Goal: Task Accomplishment & Management: Use online tool/utility

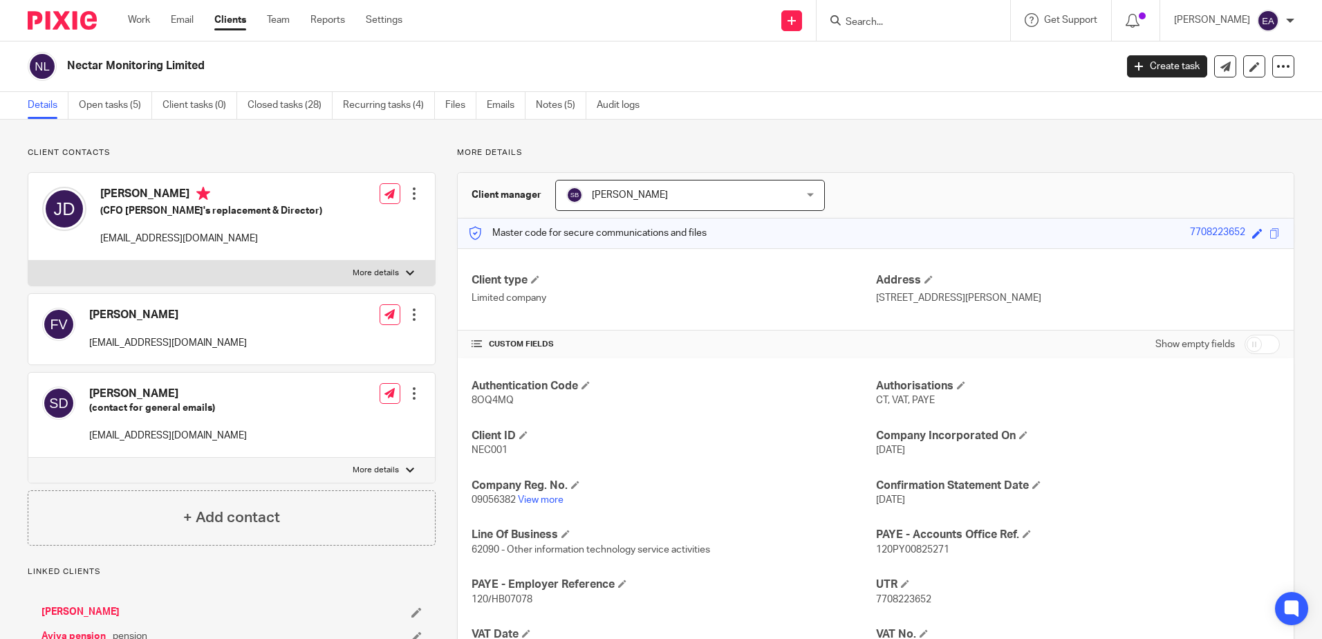
click at [874, 21] on input "Search" at bounding box center [906, 23] width 124 height 12
type input "lagan"
click at [919, 62] on link at bounding box center [958, 60] width 234 height 32
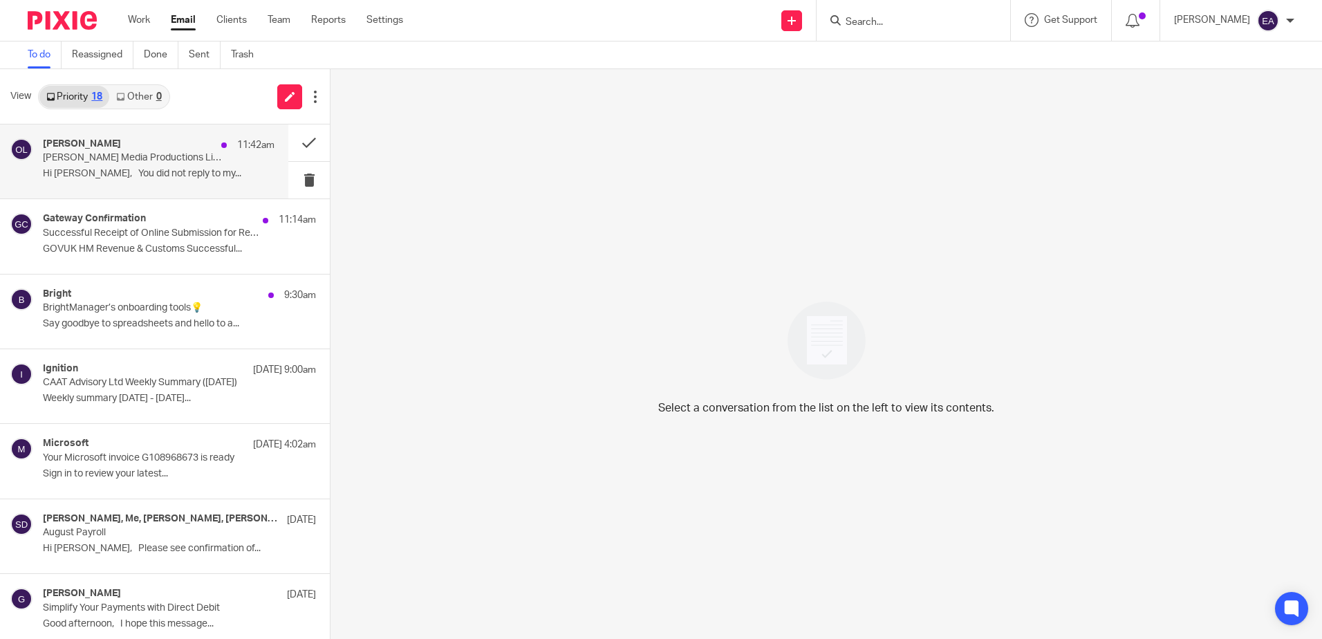
click at [88, 183] on div "Rodgie Leahy 11:42am Osawa Horowitz Media Productions Limited Hi Chikako, You d…" at bounding box center [159, 161] width 232 height 46
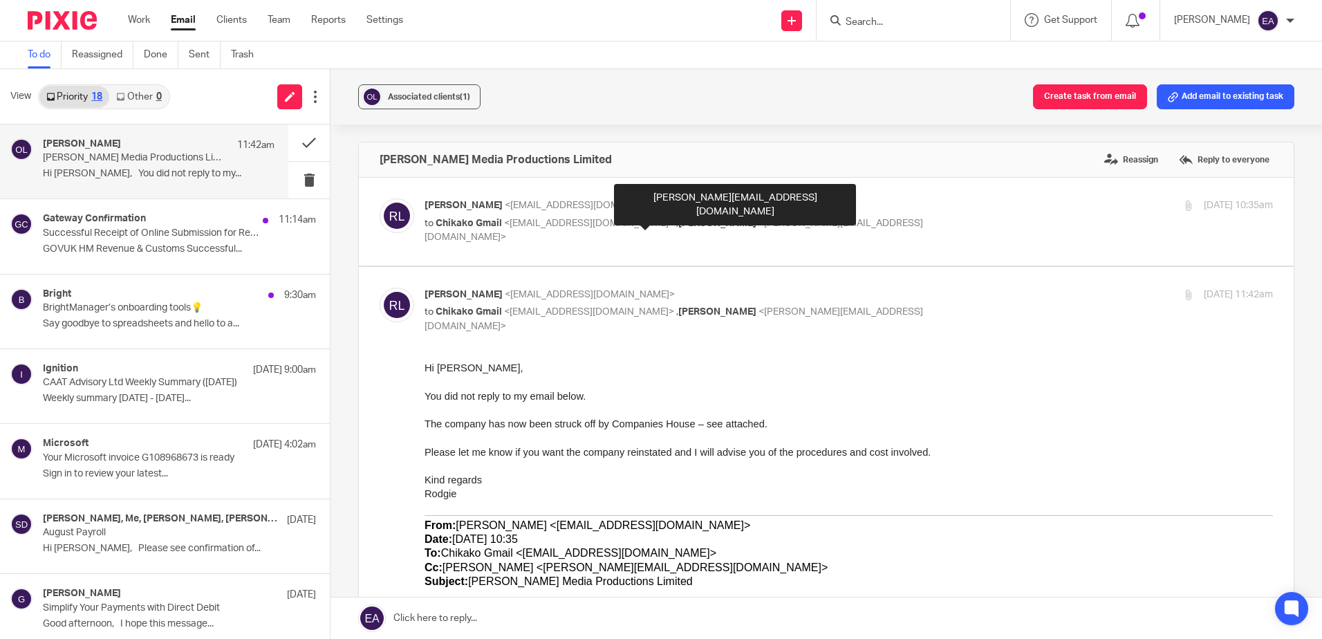
click at [678, 224] on span "[PERSON_NAME]" at bounding box center [717, 223] width 78 height 10
checkbox input "true"
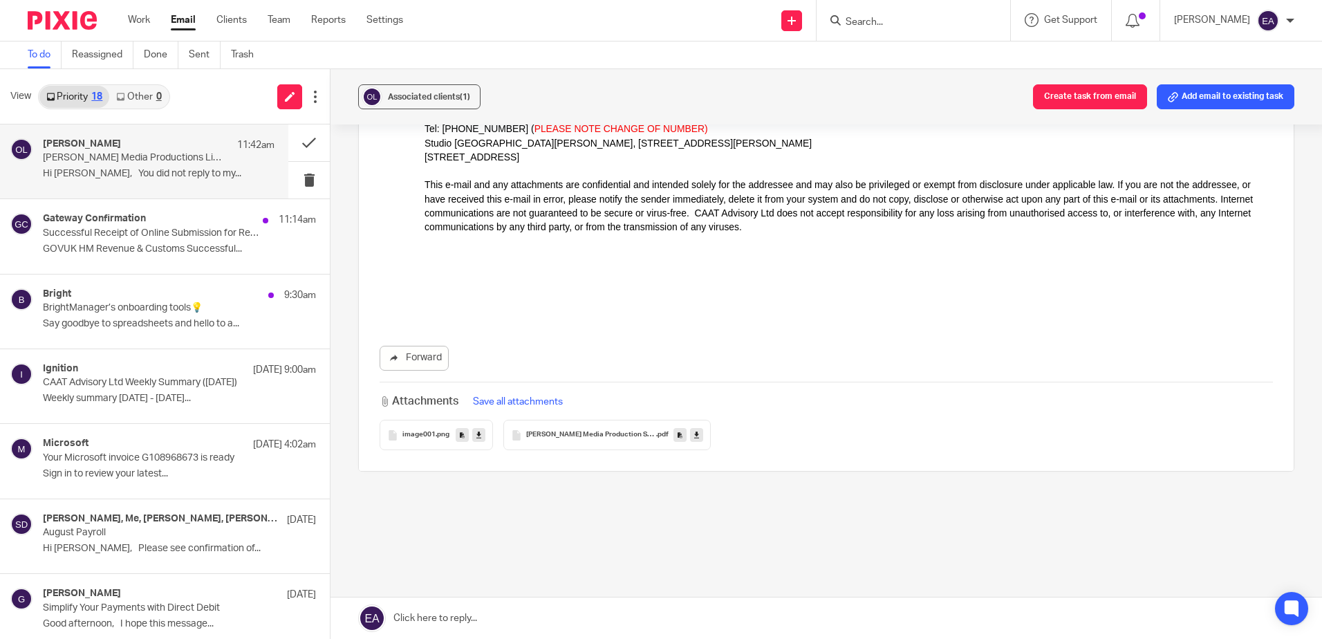
scroll to position [1382, 0]
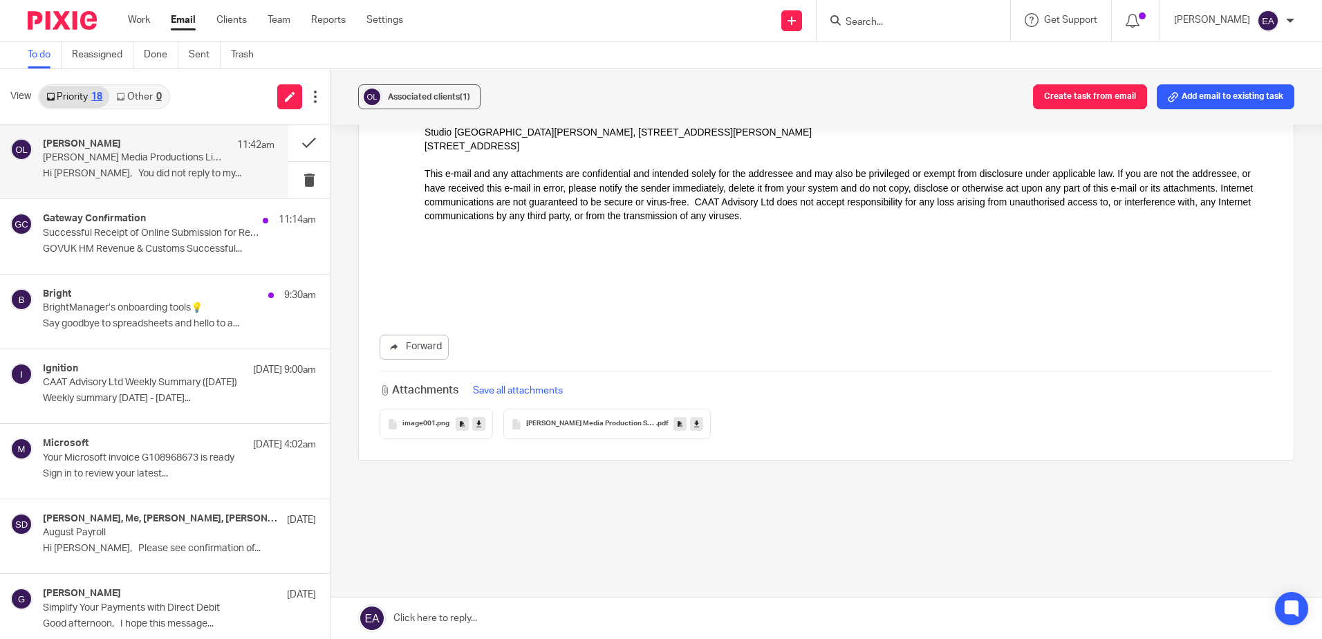
click at [153, 172] on p "Hi Chikako, You did not reply to my..." at bounding box center [159, 174] width 232 height 12
click at [417, 96] on span "Associated clients (1)" at bounding box center [429, 97] width 82 height 8
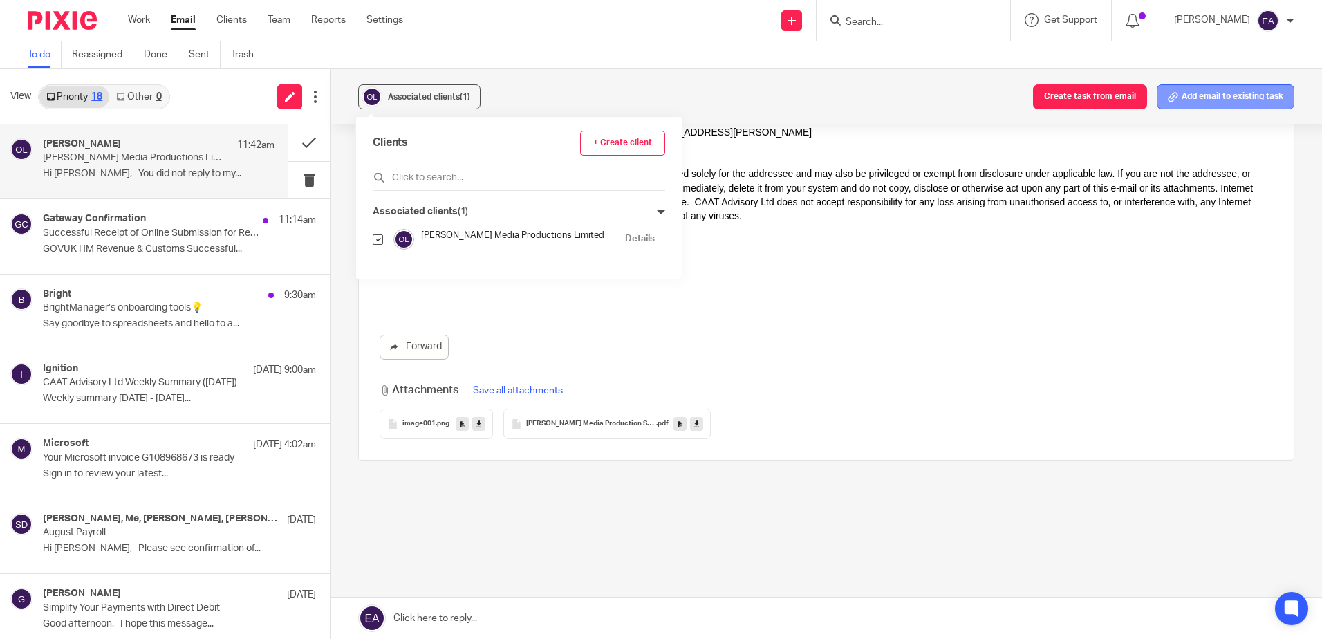
click at [1237, 100] on button "Add email to existing task" at bounding box center [1225, 96] width 138 height 25
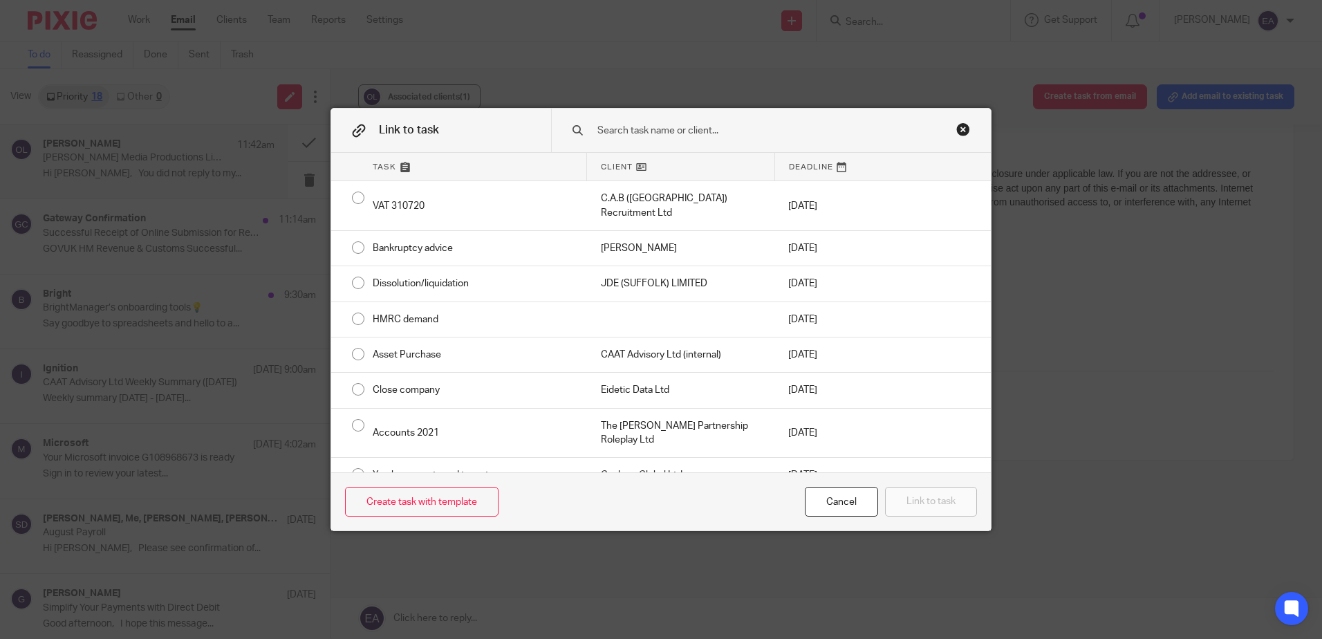
click at [674, 130] on input "text" at bounding box center [761, 130] width 331 height 15
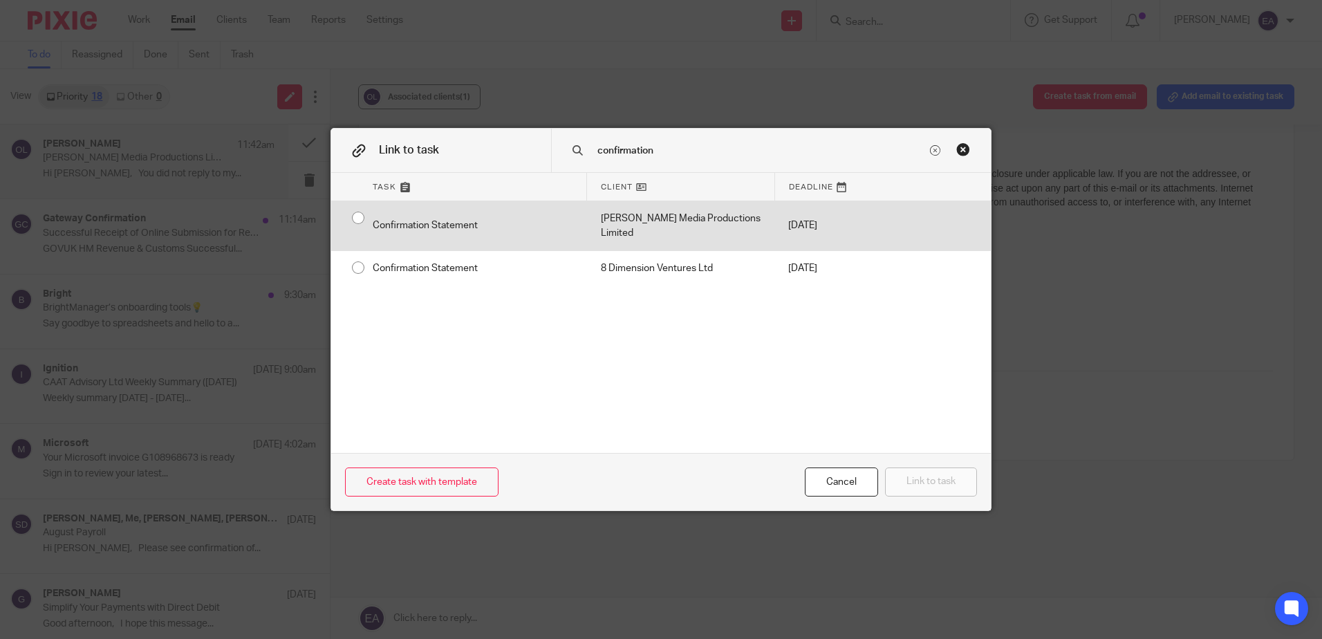
type input "confirmation"
click at [352, 223] on input "radio" at bounding box center [358, 218] width 26 height 26
radio input "false"
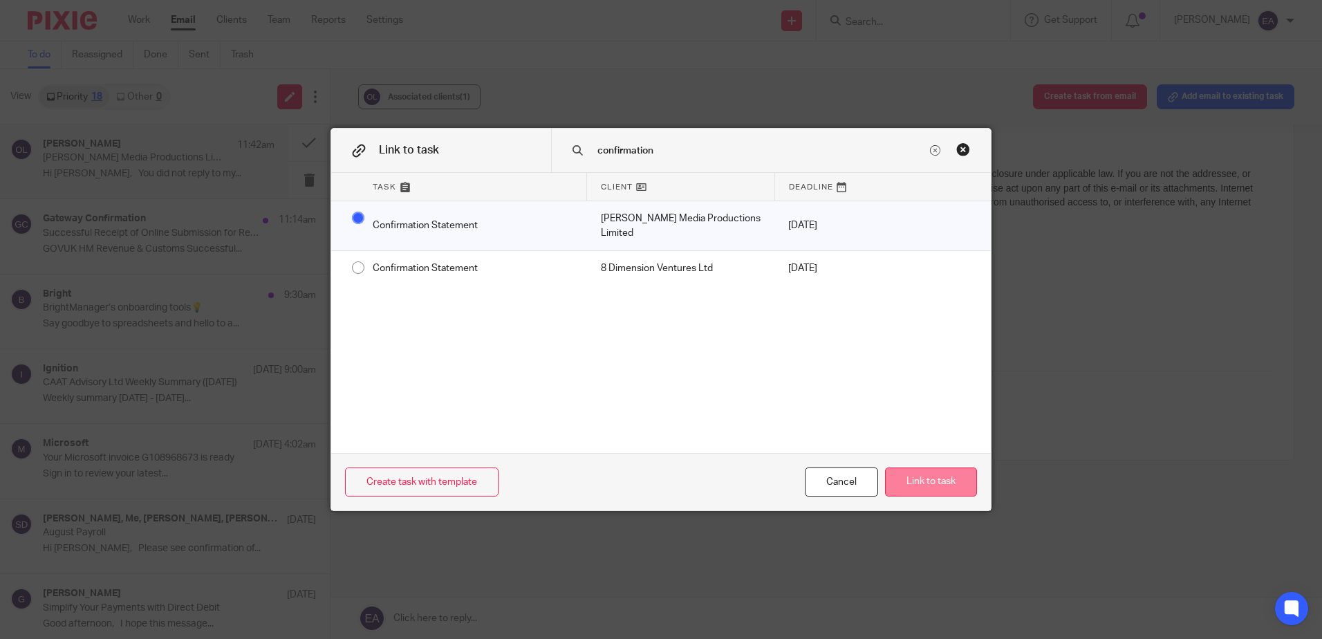
click at [922, 487] on button "Link to task" at bounding box center [931, 482] width 92 height 30
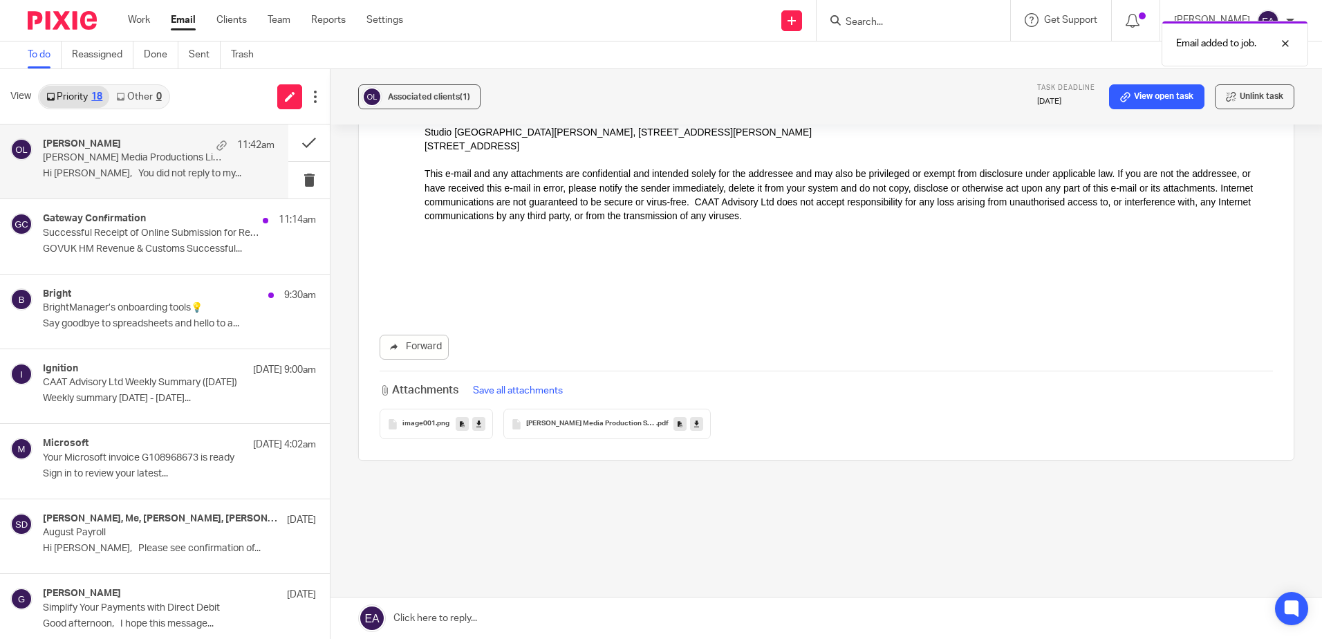
scroll to position [0, 0]
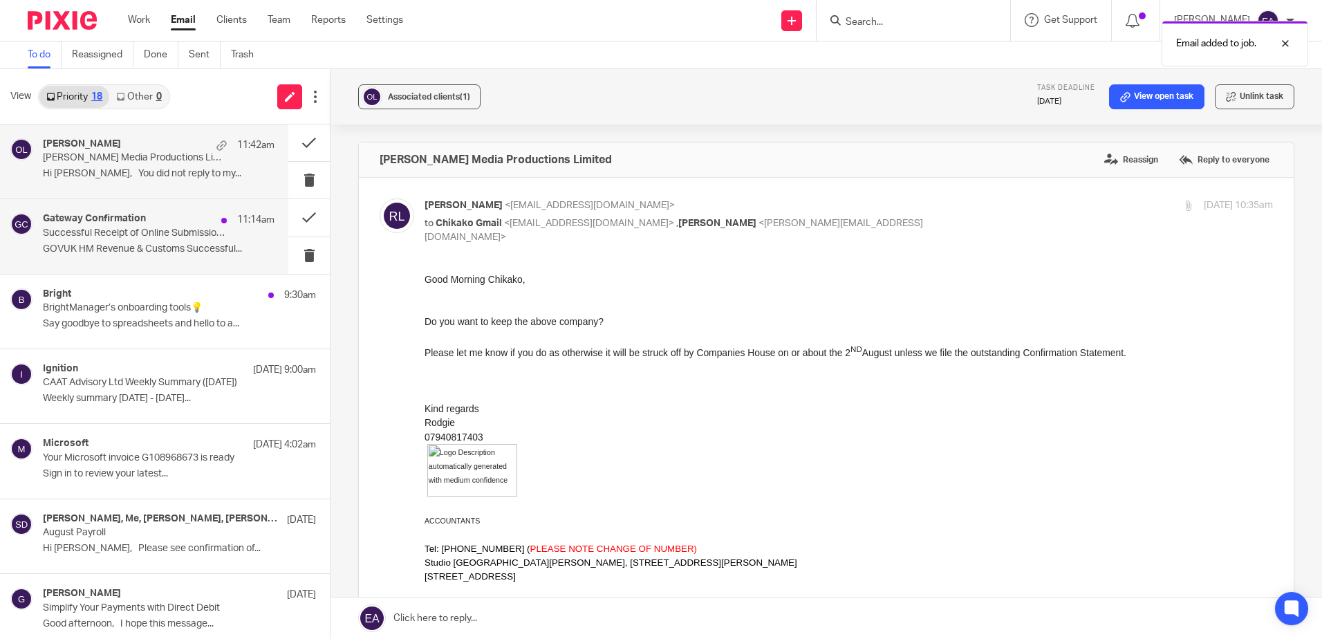
click at [123, 252] on p "GOVUK HM Revenue & Customs Successful..." at bounding box center [159, 249] width 232 height 12
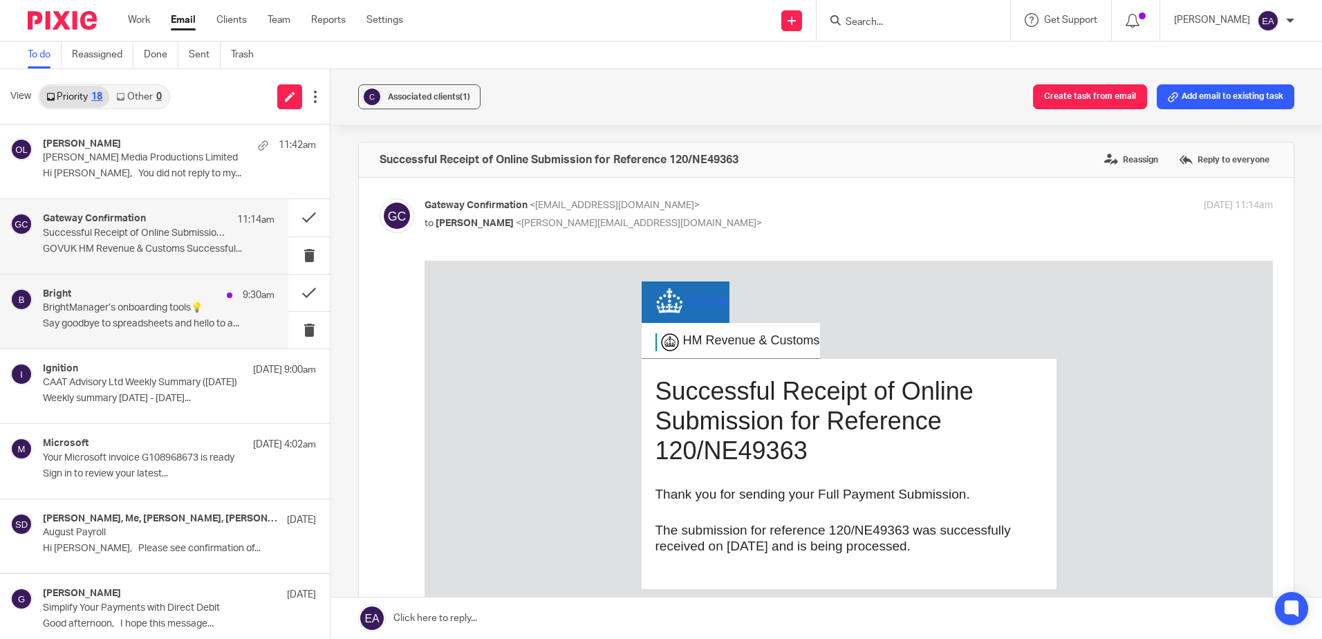
click at [148, 326] on p "Say goodbye to spreadsheets and hello to a..." at bounding box center [159, 324] width 232 height 12
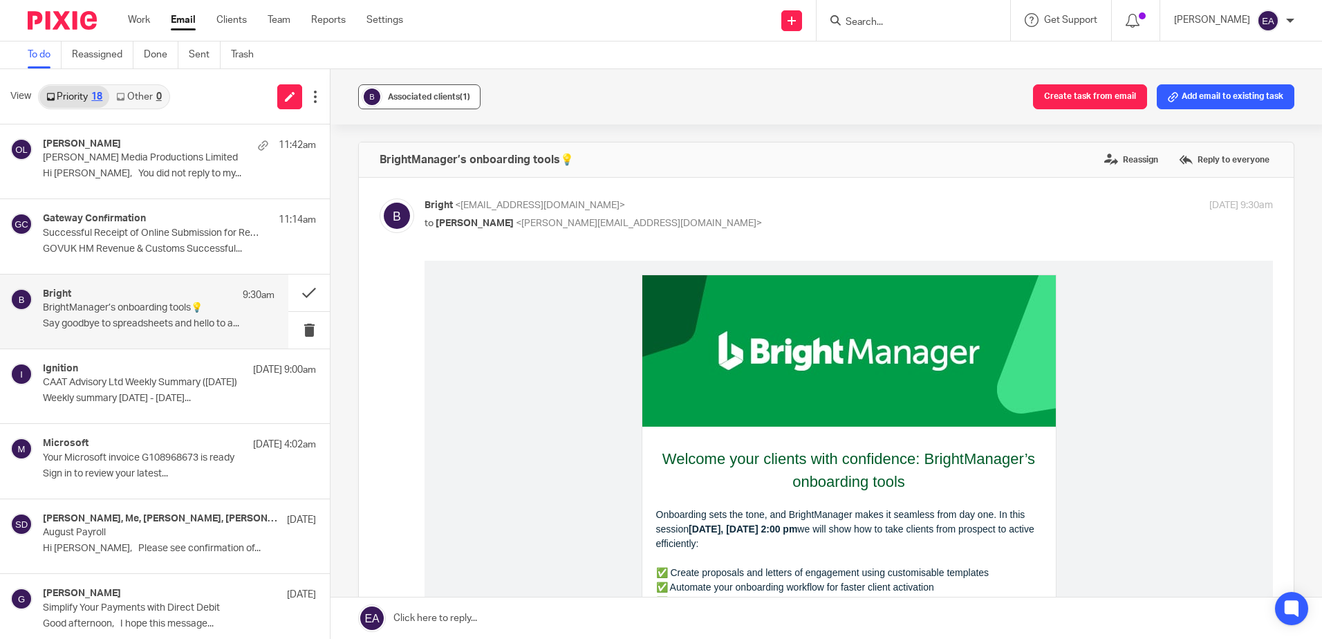
click at [422, 94] on span "Associated clients (1)" at bounding box center [429, 97] width 82 height 8
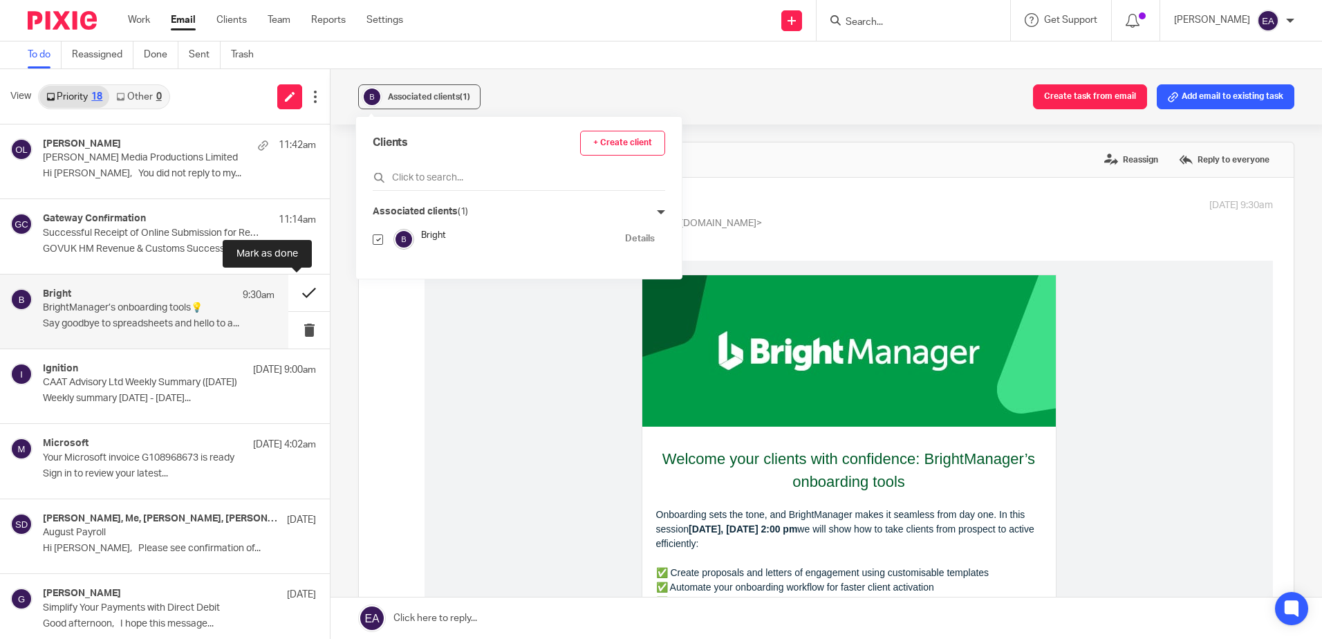
click at [301, 283] on button at bounding box center [308, 292] width 41 height 37
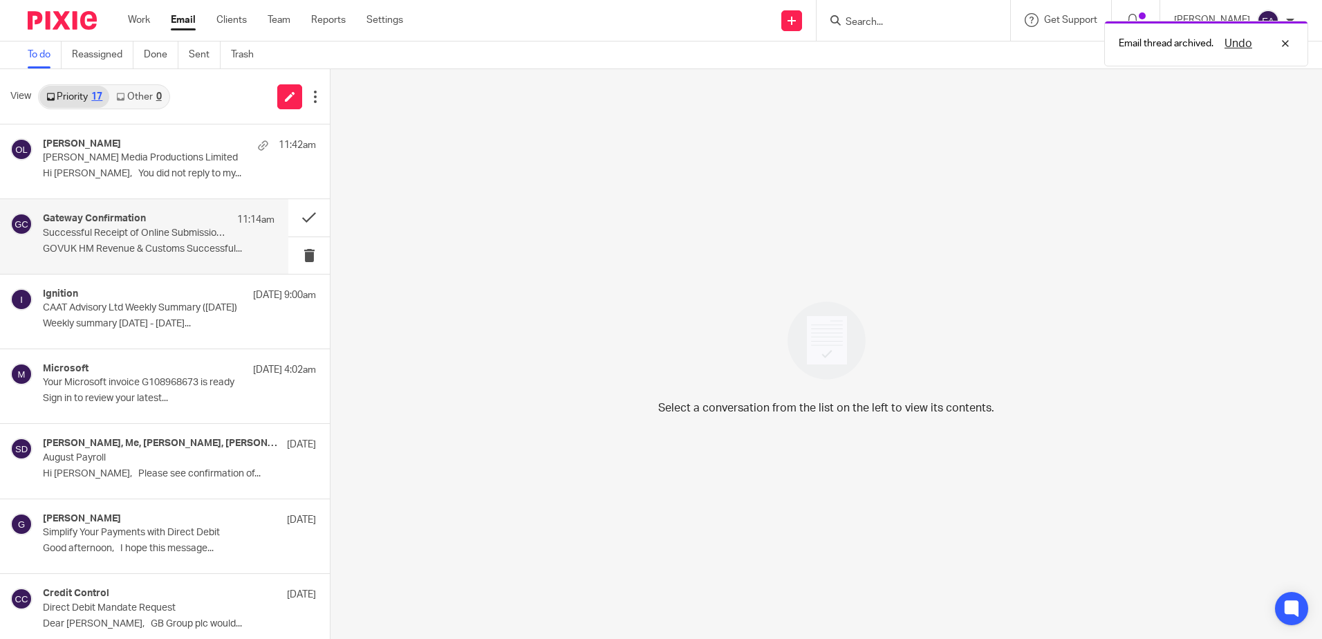
click at [125, 251] on p "GOVUK HM Revenue & Customs Successful..." at bounding box center [159, 249] width 232 height 12
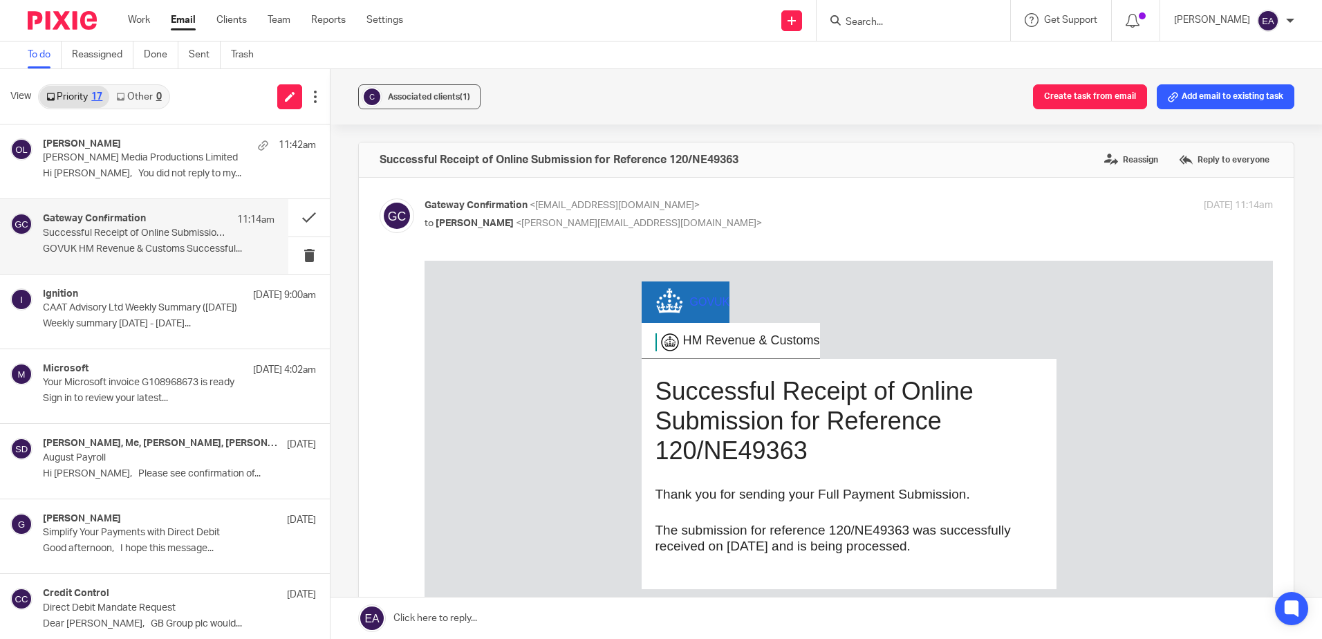
click at [899, 12] on form at bounding box center [917, 20] width 147 height 17
click at [903, 24] on input "Search" at bounding box center [906, 23] width 124 height 12
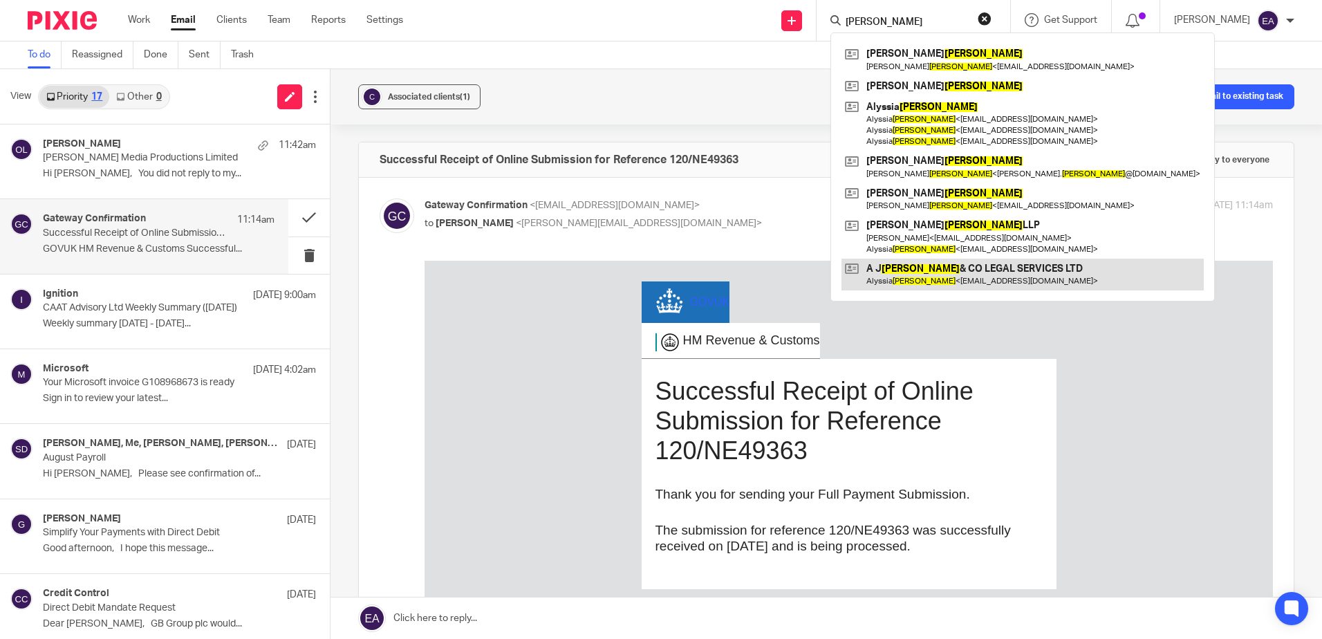
type input "jones"
click at [926, 267] on link at bounding box center [1022, 275] width 362 height 32
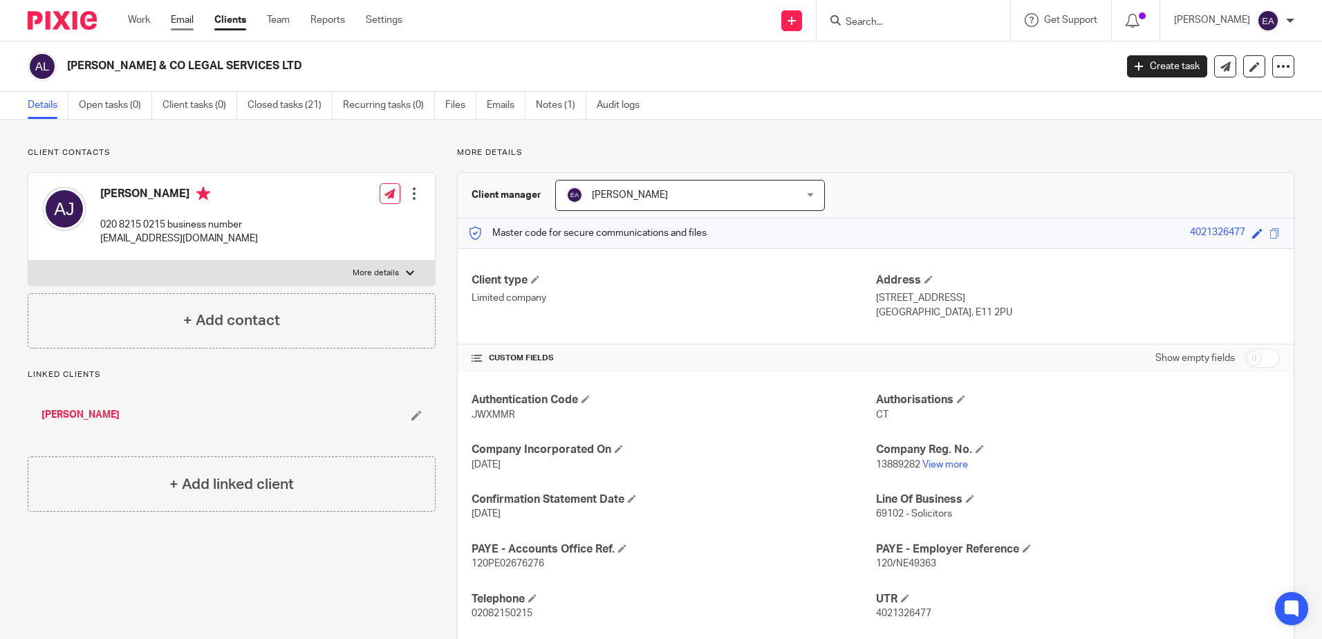
click at [182, 18] on link "Email" at bounding box center [182, 20] width 23 height 14
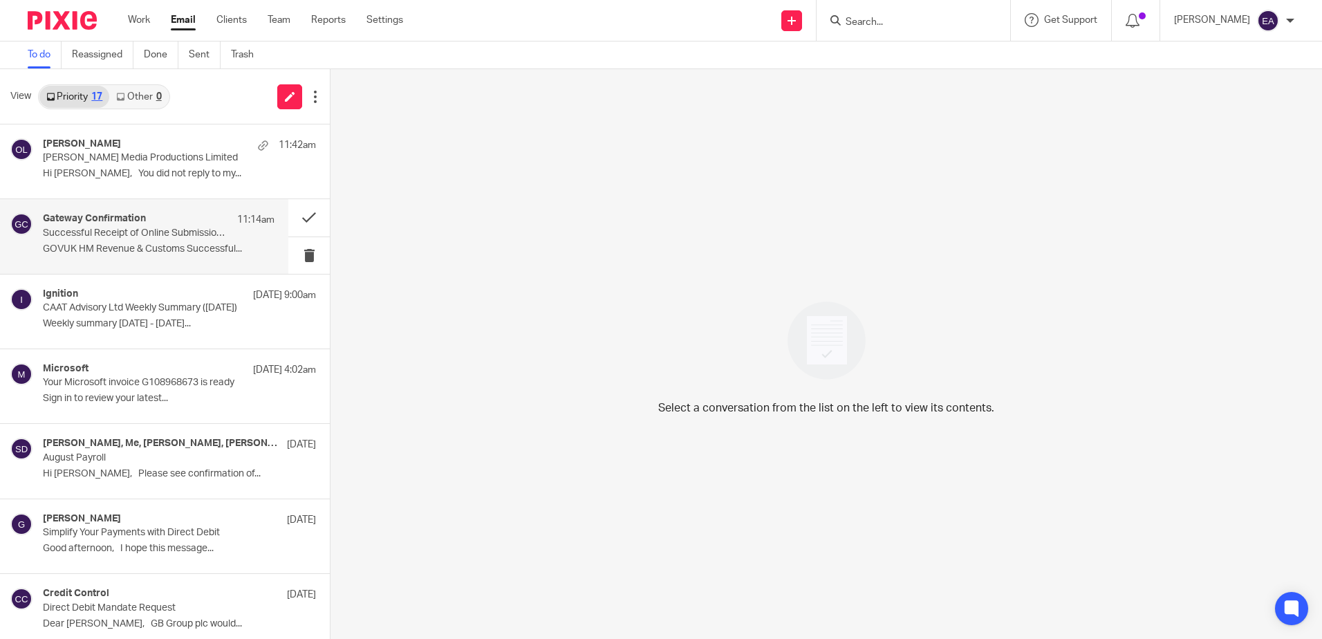
click at [157, 247] on p "GOVUK HM Revenue & Customs Successful..." at bounding box center [159, 249] width 232 height 12
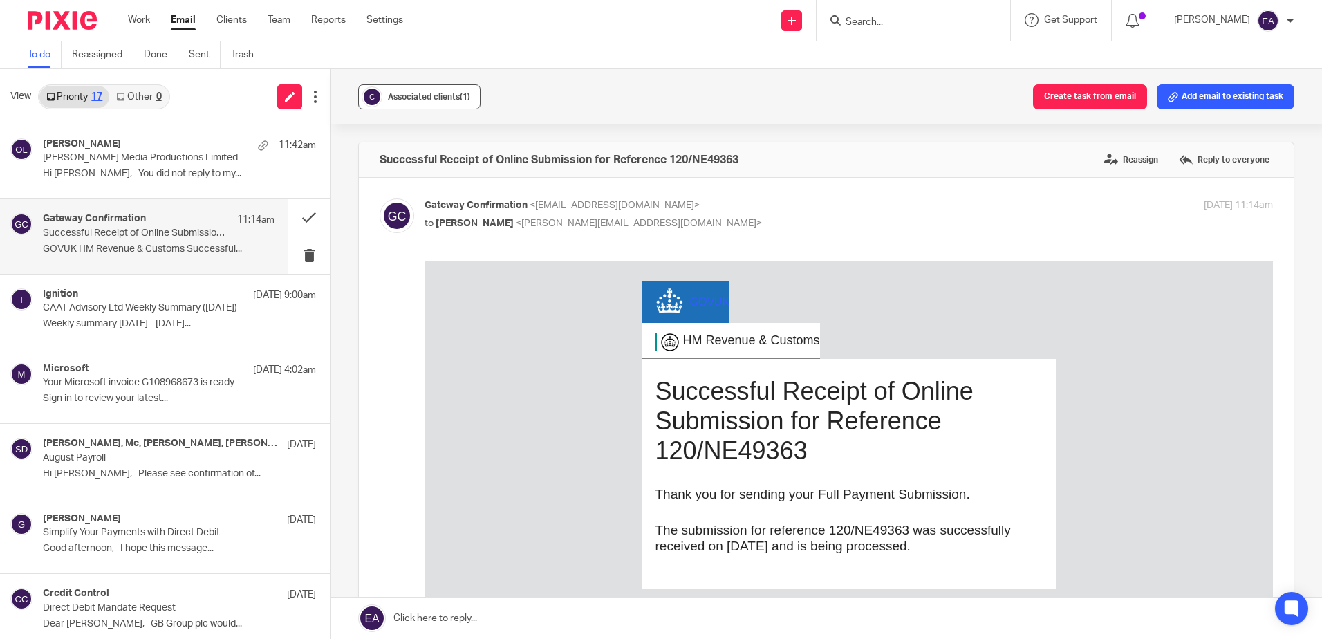
click at [413, 91] on div "Associated clients (1)" at bounding box center [429, 97] width 82 height 14
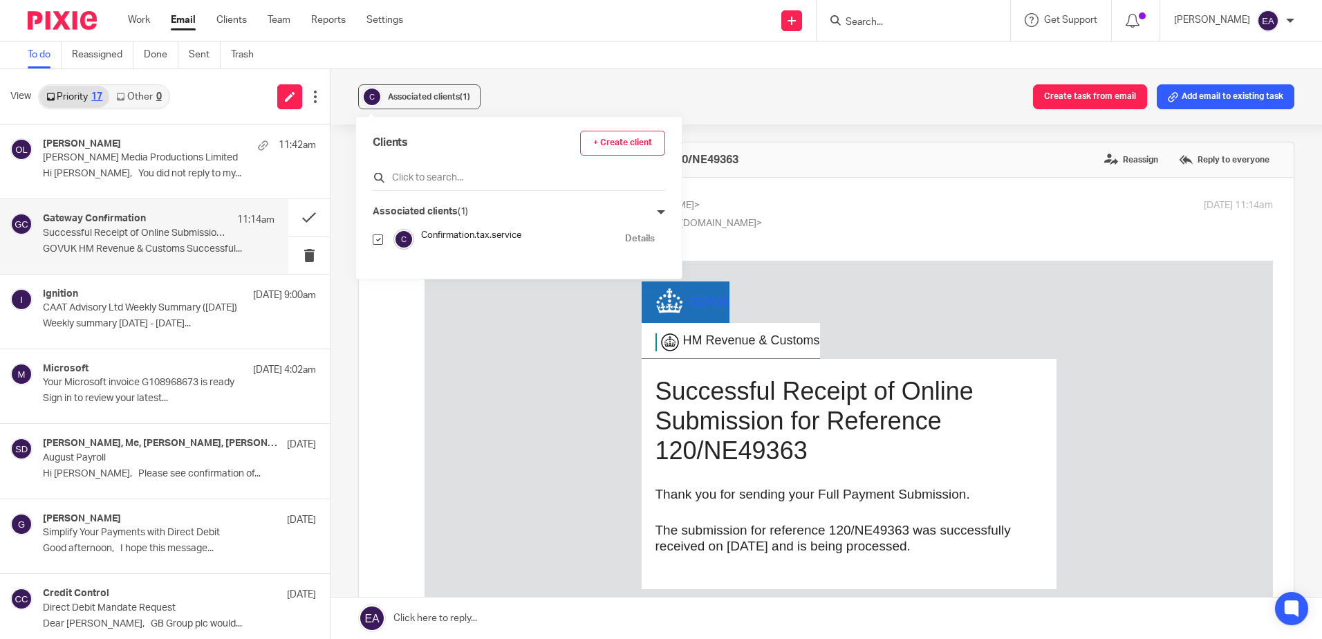
click at [418, 174] on input "text" at bounding box center [519, 178] width 292 height 14
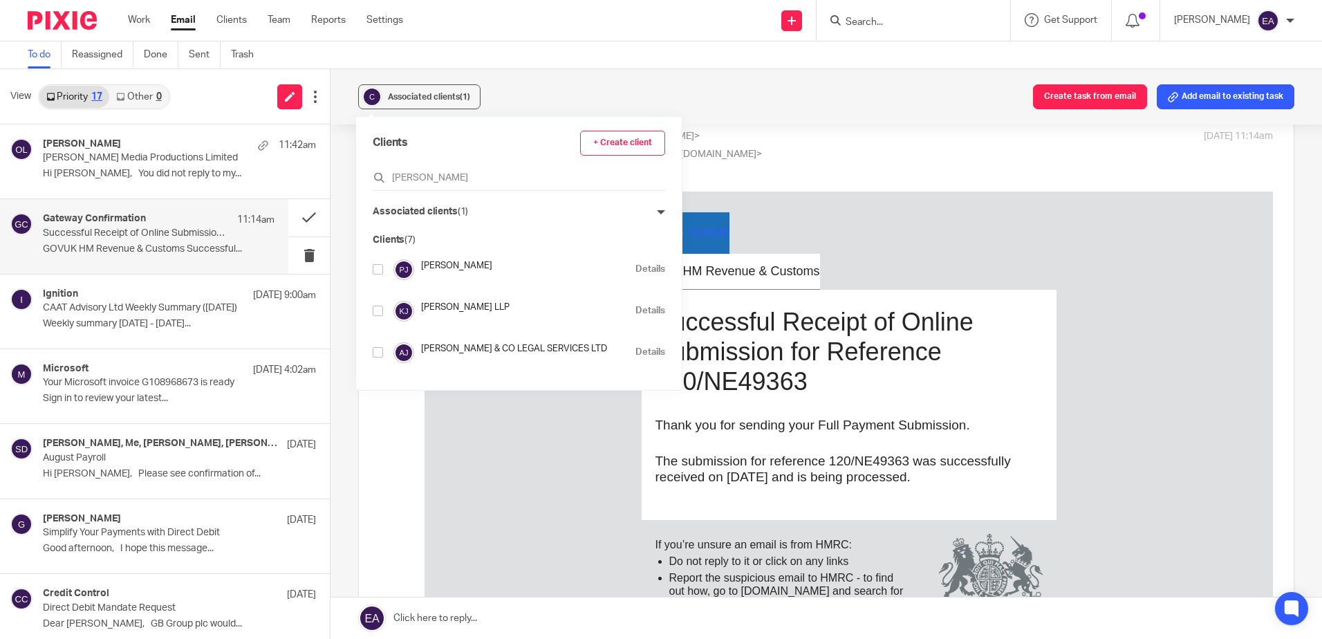
scroll to position [166, 0]
type input "jones"
click at [377, 349] on input "checkbox" at bounding box center [378, 350] width 10 height 10
checkbox input "true"
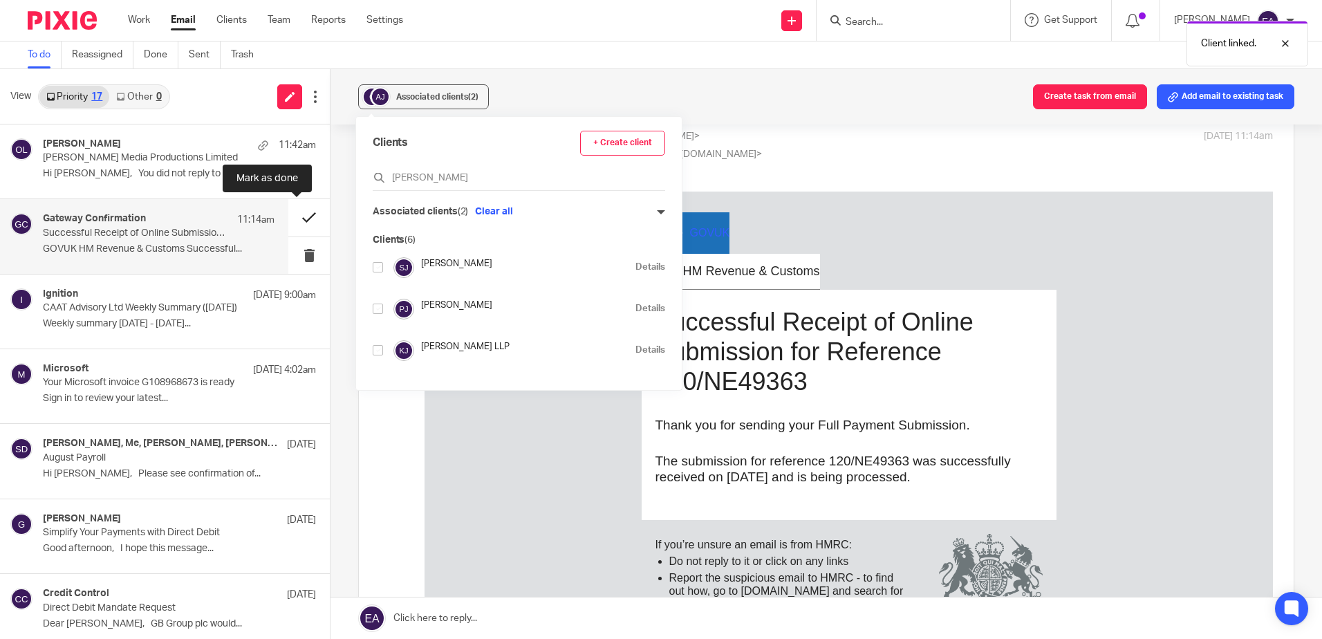
click at [291, 219] on button at bounding box center [308, 217] width 41 height 37
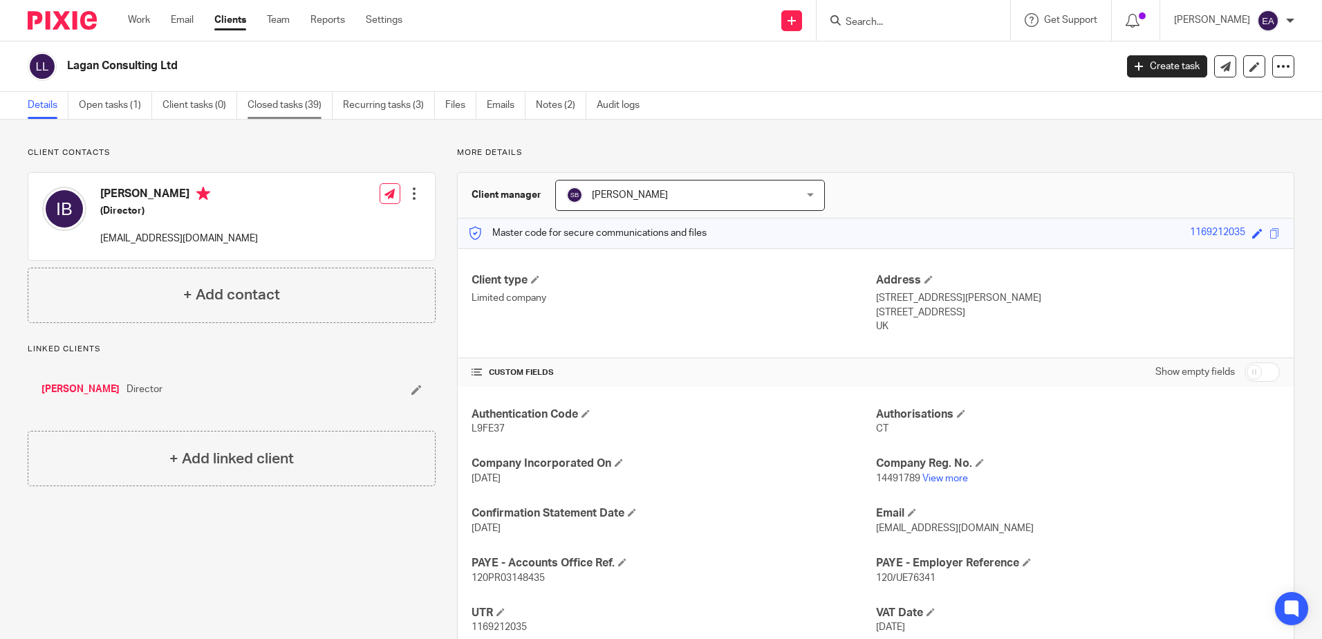
click at [290, 102] on link "Closed tasks (39)" at bounding box center [289, 105] width 85 height 27
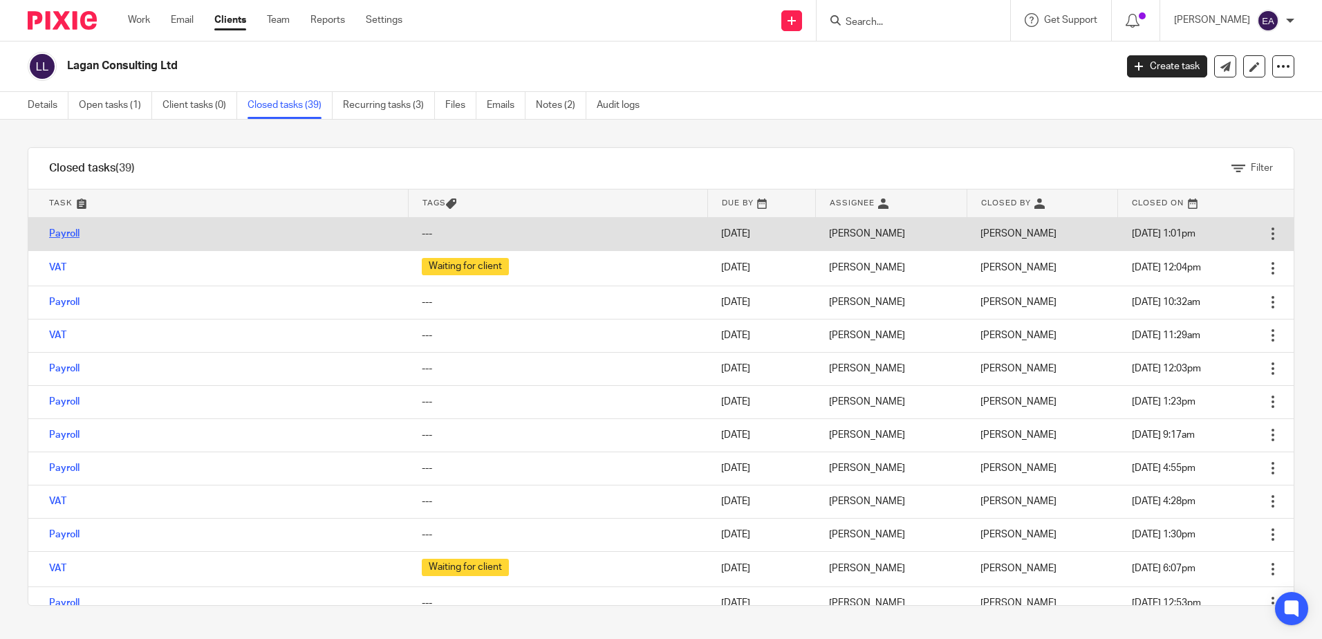
click at [62, 237] on td "Payroll" at bounding box center [217, 233] width 379 height 33
click at [62, 229] on link "Payroll" at bounding box center [64, 234] width 30 height 10
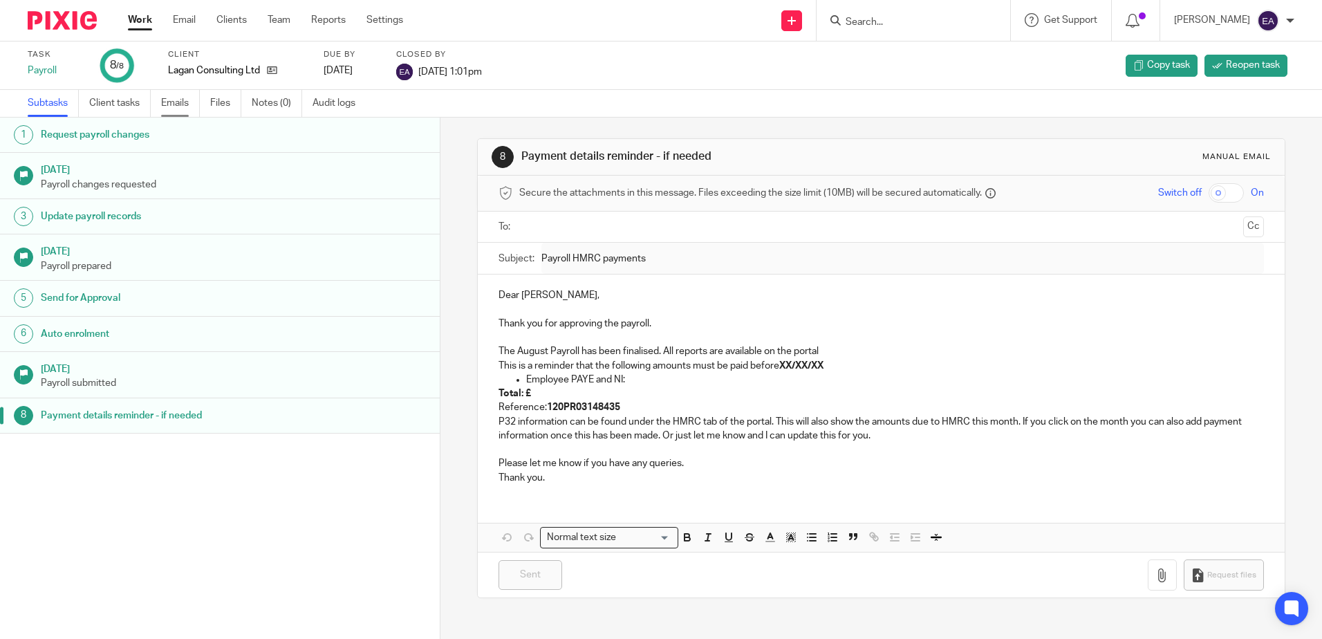
click at [177, 106] on link "Emails" at bounding box center [180, 103] width 39 height 27
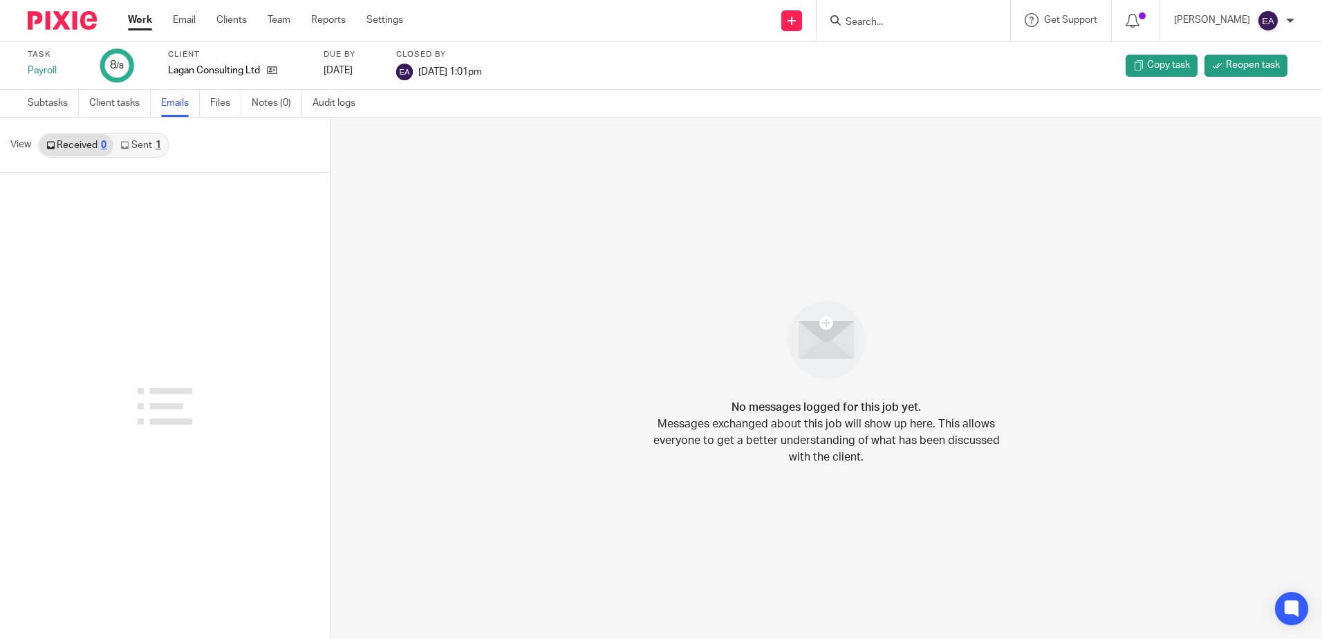
click at [138, 147] on link "Sent 1" at bounding box center [140, 145] width 54 height 22
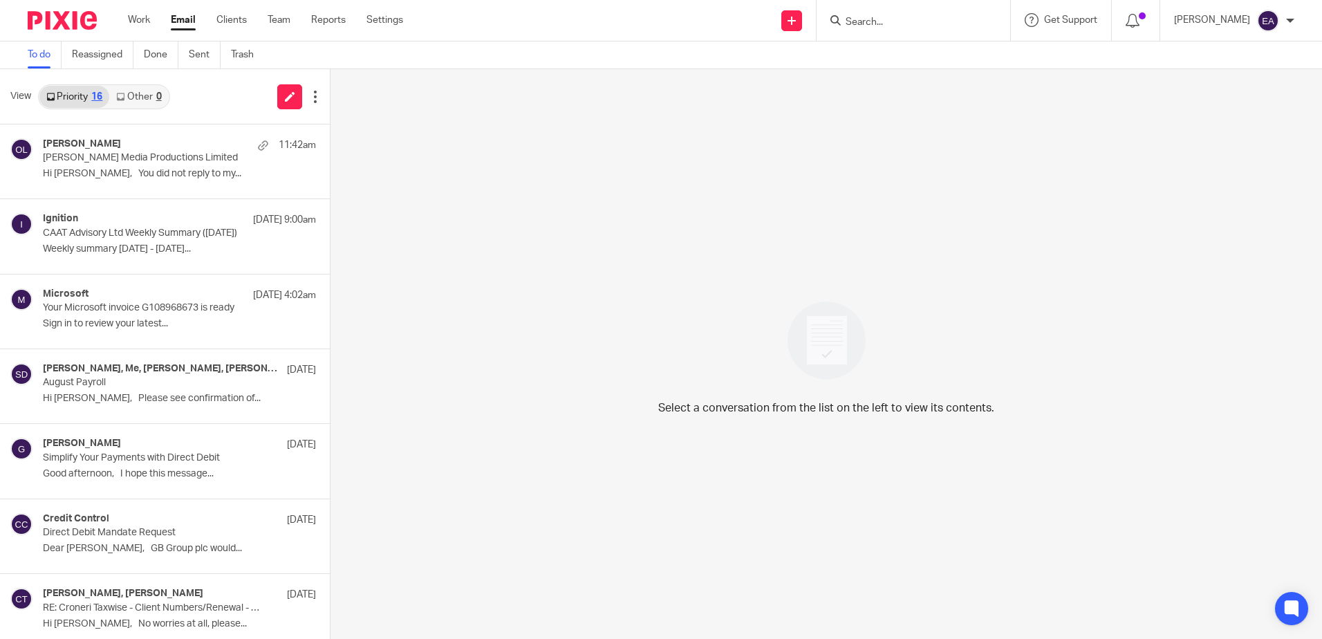
click at [893, 12] on form at bounding box center [917, 20] width 147 height 17
click at [893, 24] on input "Search" at bounding box center [906, 23] width 124 height 12
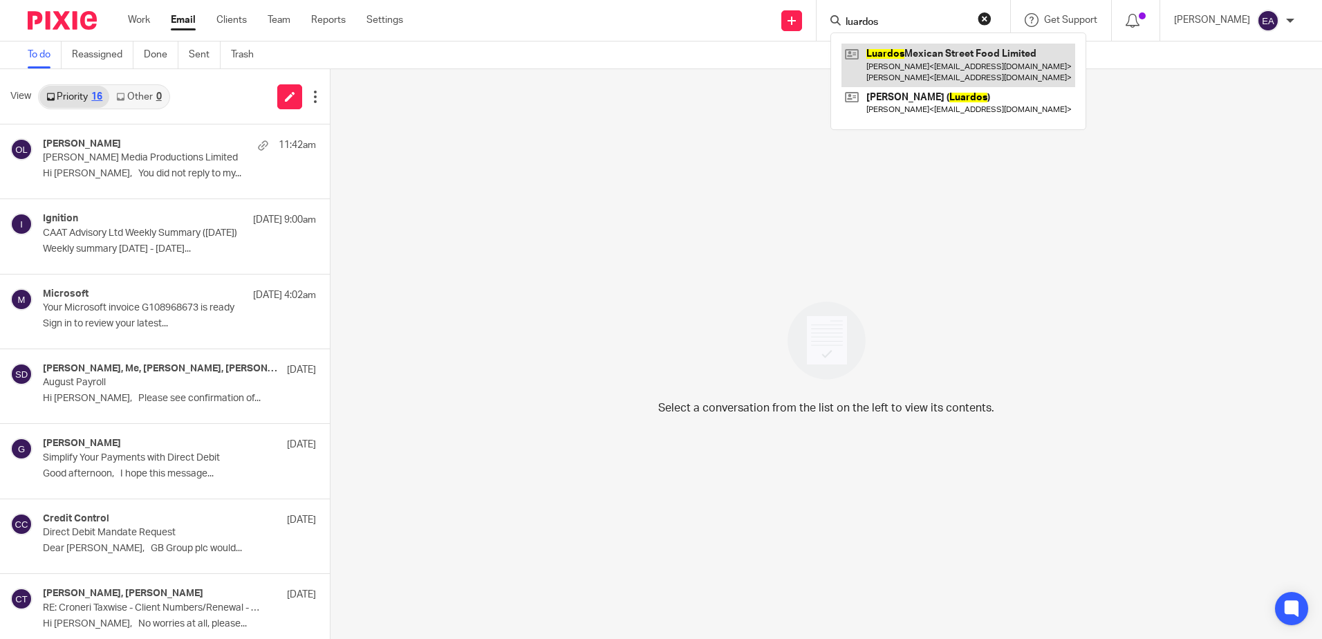
type input "luardos"
click at [960, 59] on link at bounding box center [958, 65] width 234 height 43
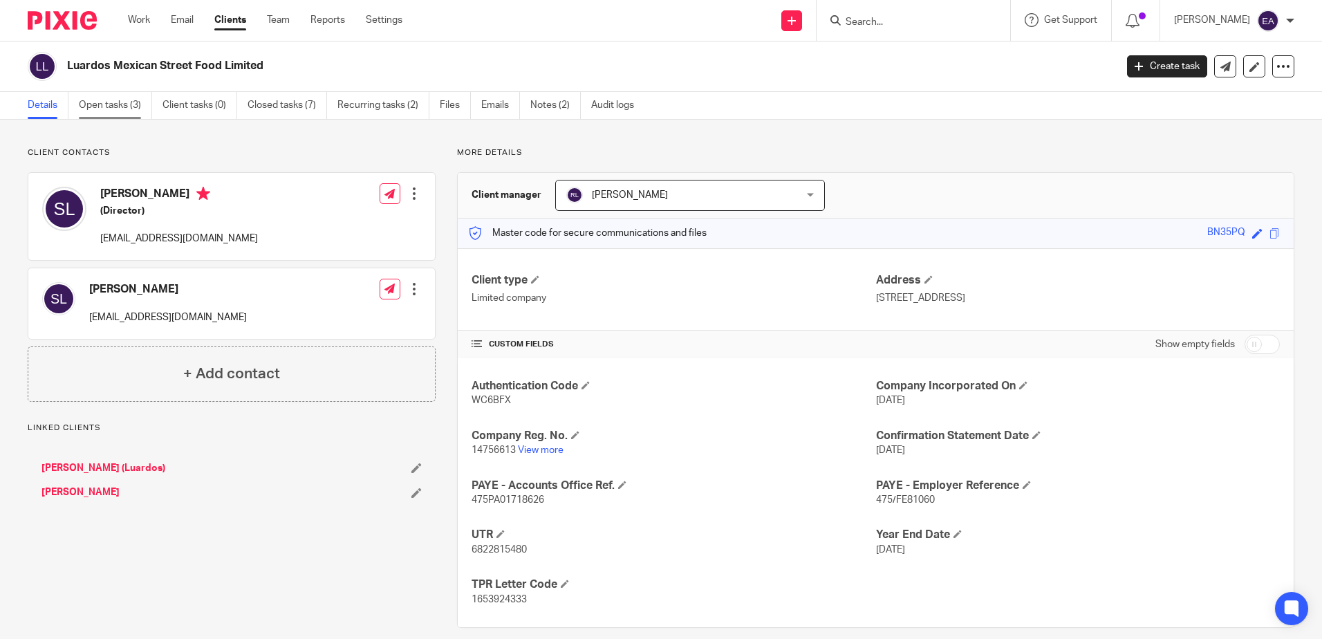
click at [109, 105] on link "Open tasks (3)" at bounding box center [115, 105] width 73 height 27
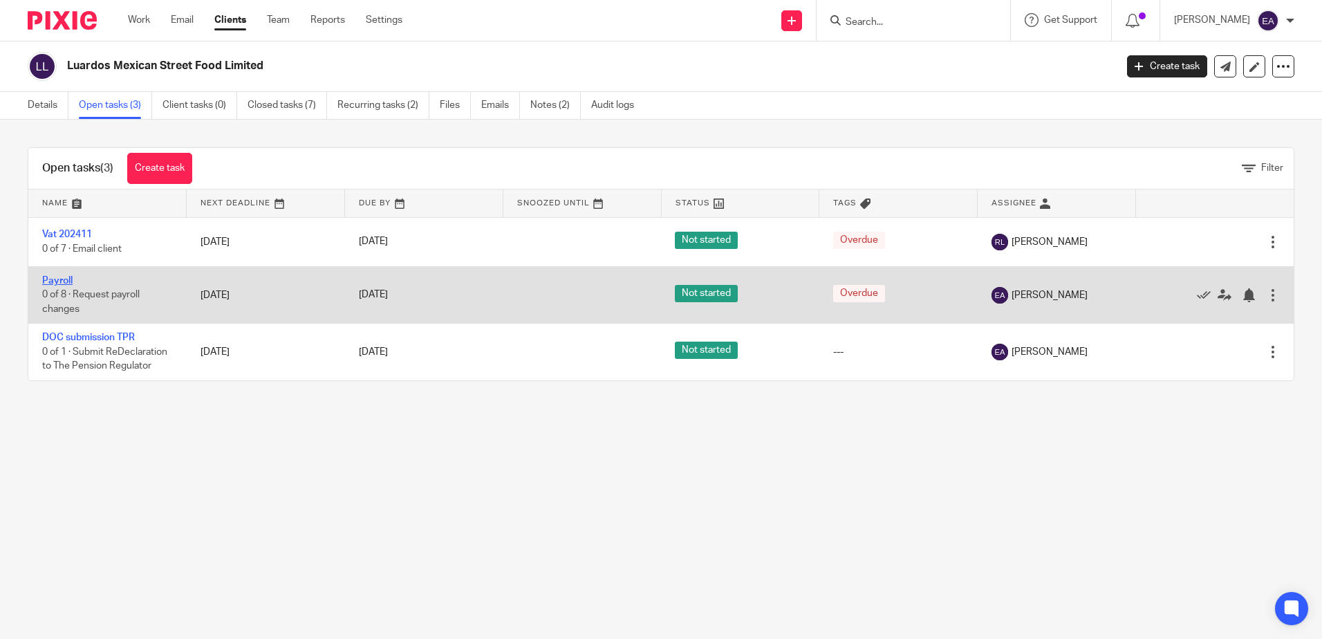
click at [56, 276] on link "Payroll" at bounding box center [57, 281] width 30 height 10
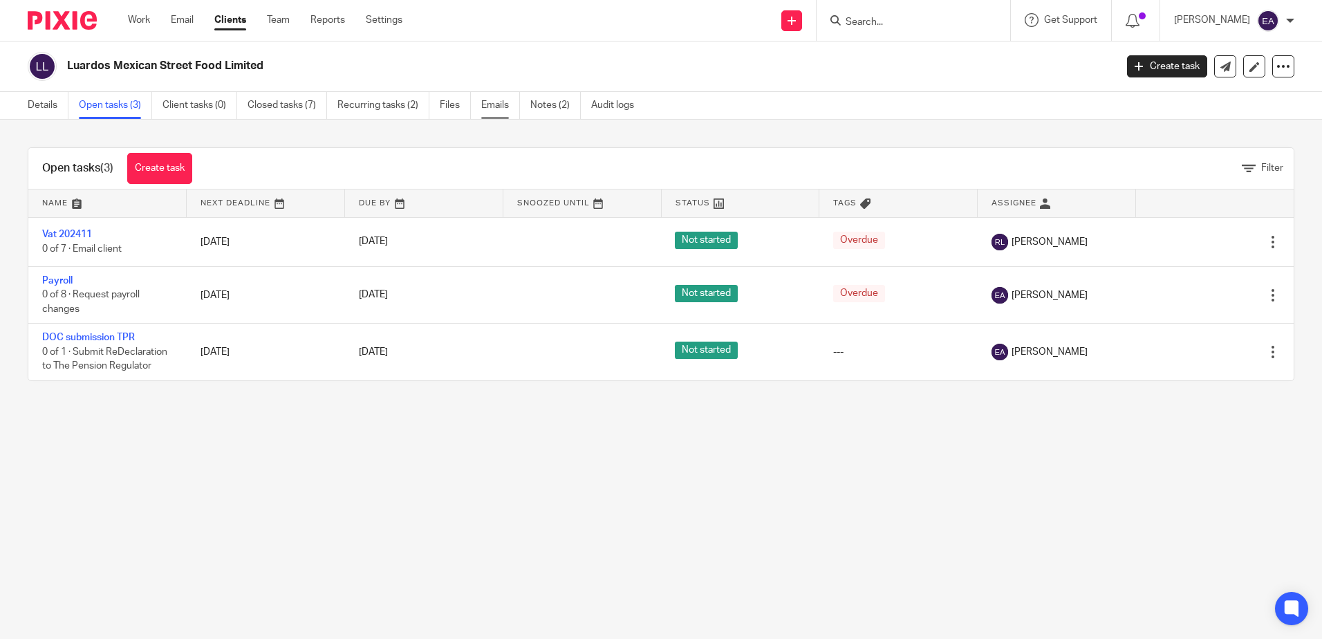
click at [497, 109] on link "Emails" at bounding box center [500, 105] width 39 height 27
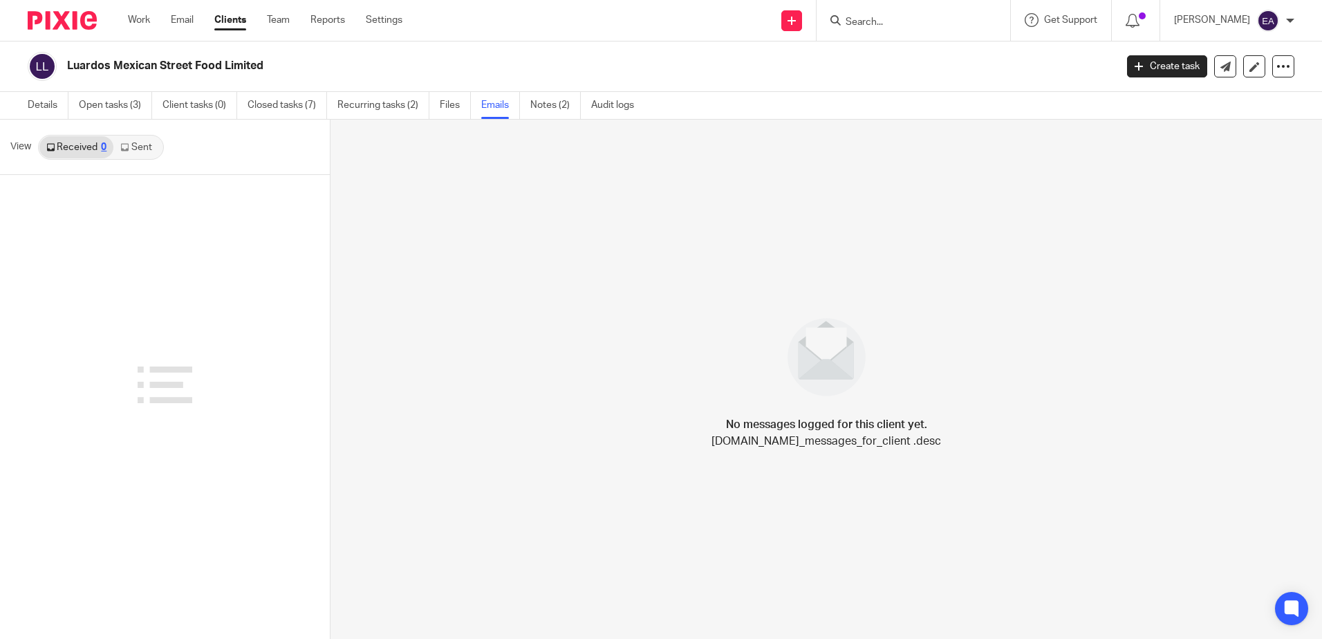
click at [138, 149] on link "Sent" at bounding box center [137, 147] width 48 height 22
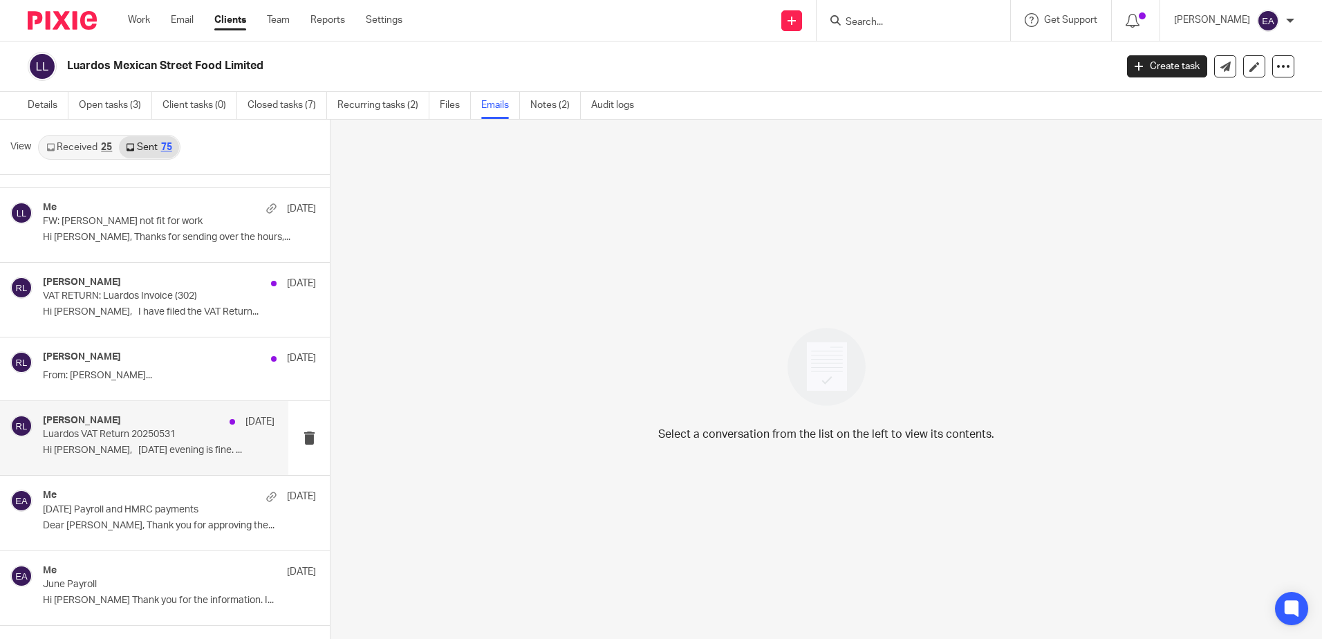
scroll to position [138, 0]
click at [156, 417] on div "Rodgie Leahy 26 Jun" at bounding box center [159, 420] width 232 height 14
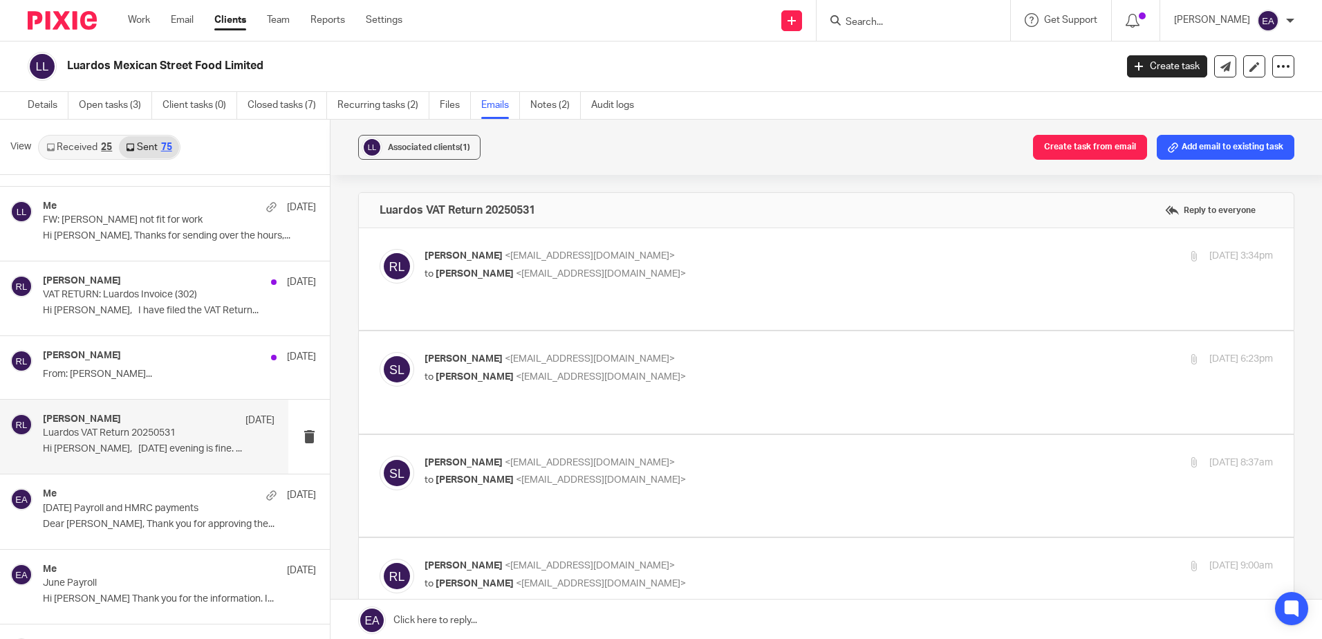
scroll to position [0, 0]
click at [607, 287] on label at bounding box center [826, 279] width 935 height 102
click at [379, 249] on input "checkbox" at bounding box center [379, 248] width 1 height 1
checkbox input "true"
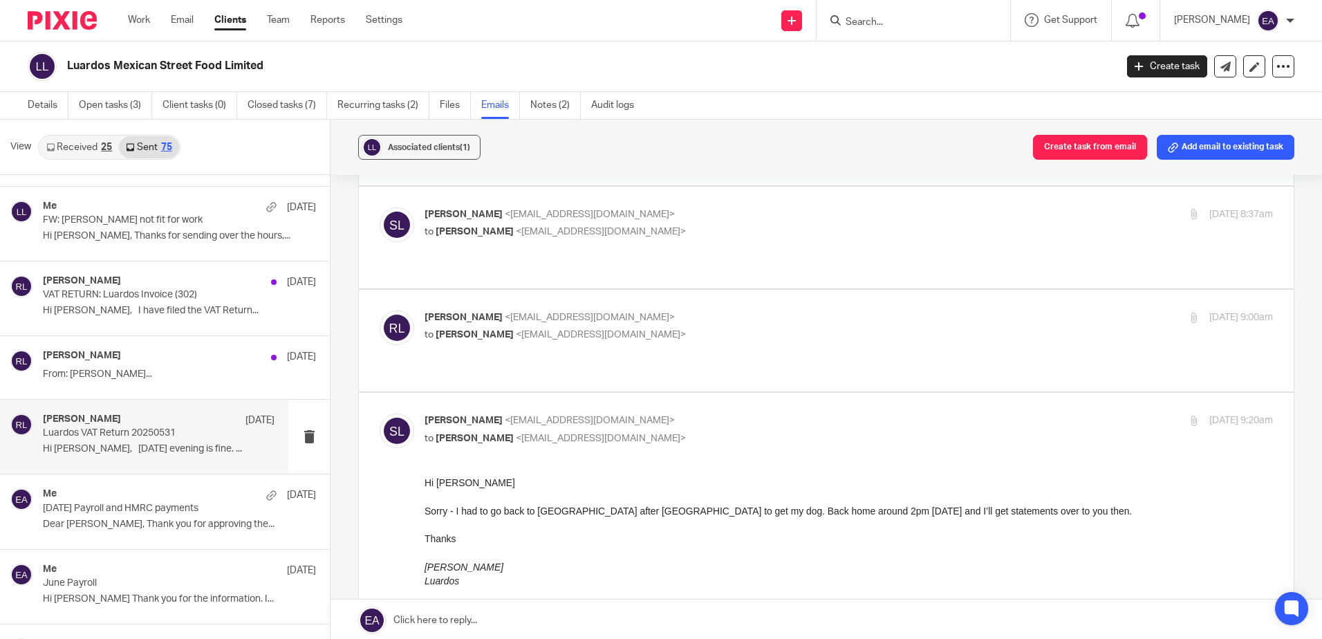
scroll to position [899, 0]
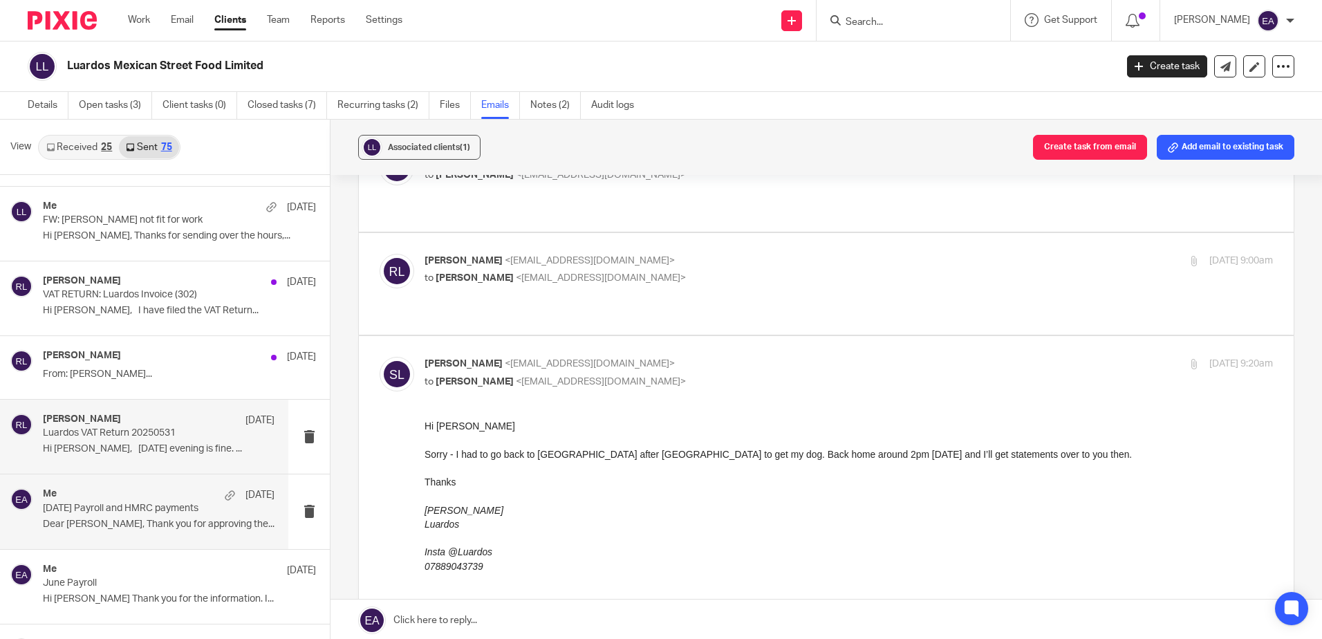
click at [157, 508] on p "June 2025 Payroll and HMRC payments" at bounding box center [135, 509] width 185 height 12
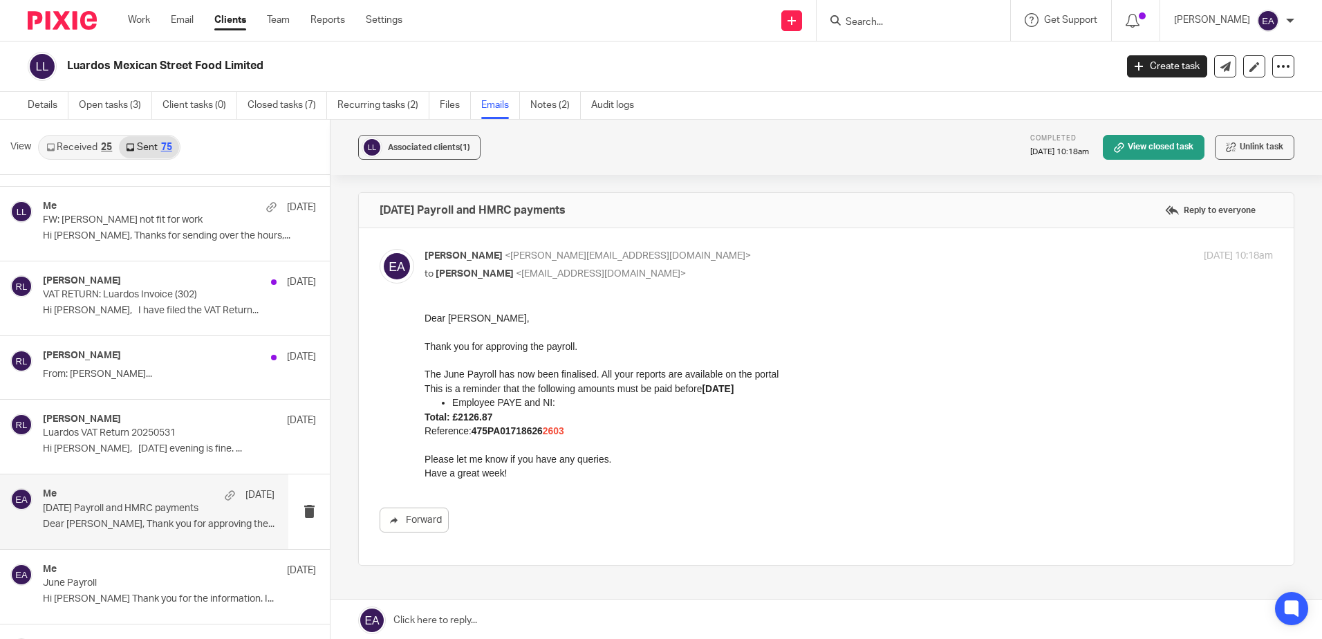
scroll to position [0, 0]
click at [163, 573] on div "Me 20 Jun" at bounding box center [159, 570] width 232 height 14
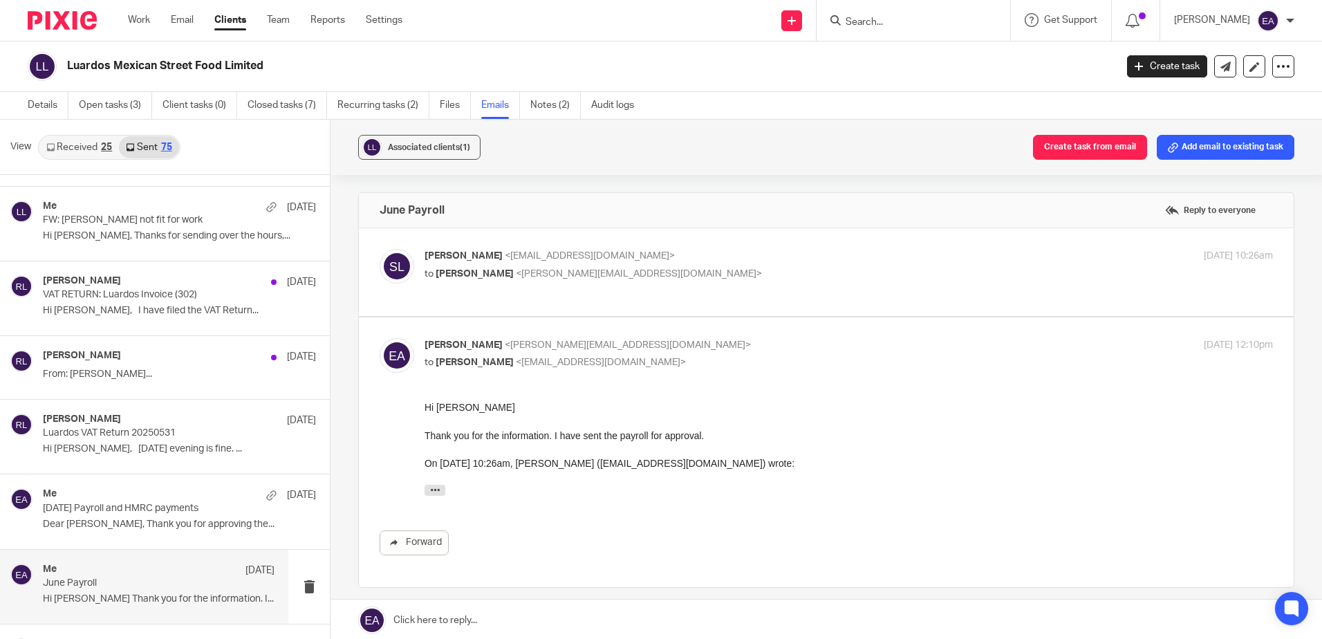
click at [679, 264] on div "Simon Luard <simonluard@googlemail.com> to Elaine Aitken <elaine@caatadvisory.c…" at bounding box center [706, 265] width 565 height 32
checkbox input "true"
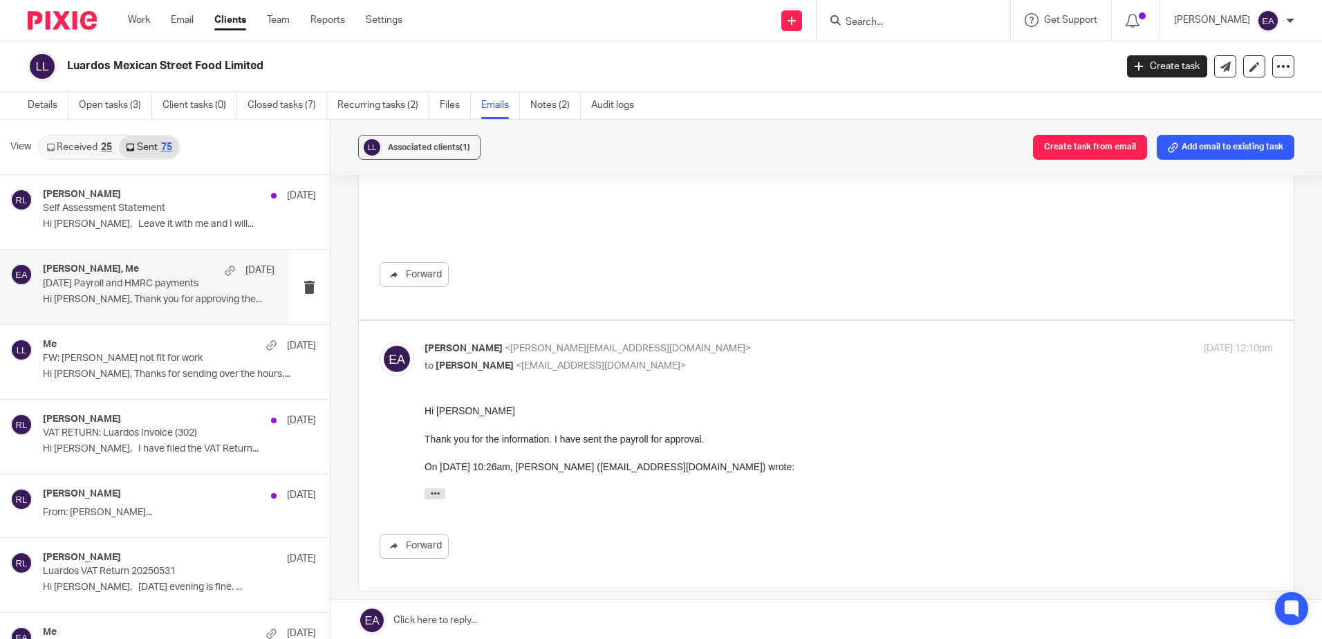
click at [120, 294] on p "Hi Simon, Thank you for approving the..." at bounding box center [159, 300] width 232 height 12
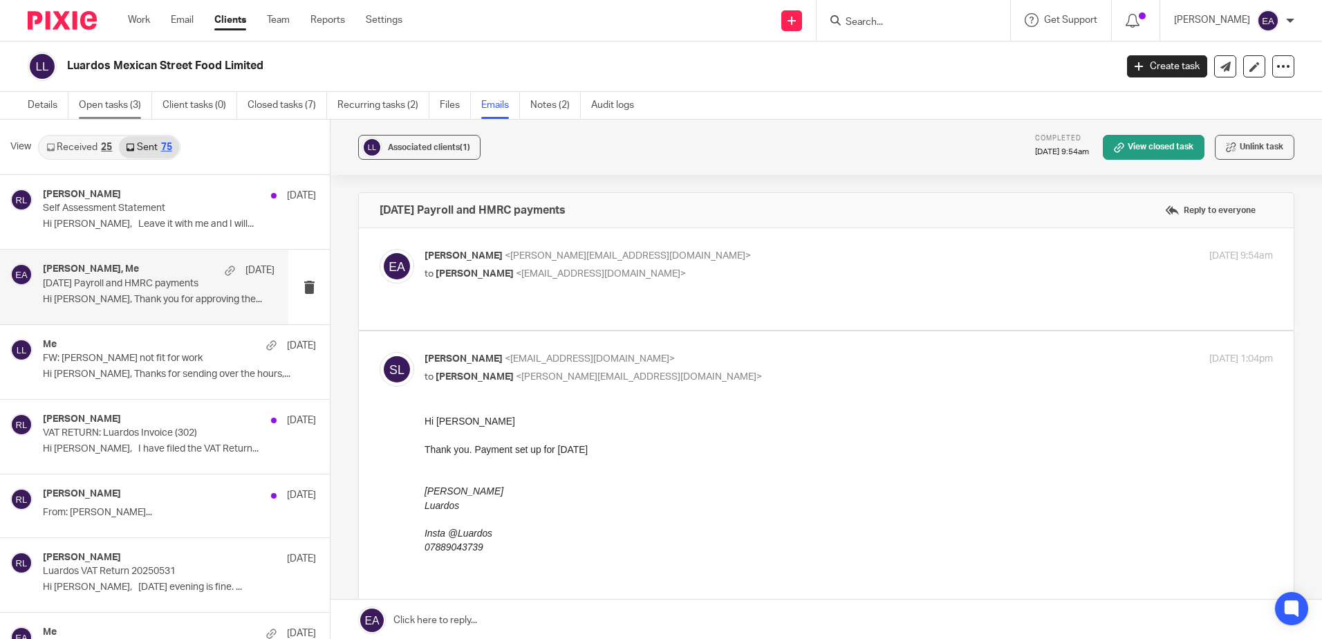
click at [122, 109] on link "Open tasks (3)" at bounding box center [115, 105] width 73 height 27
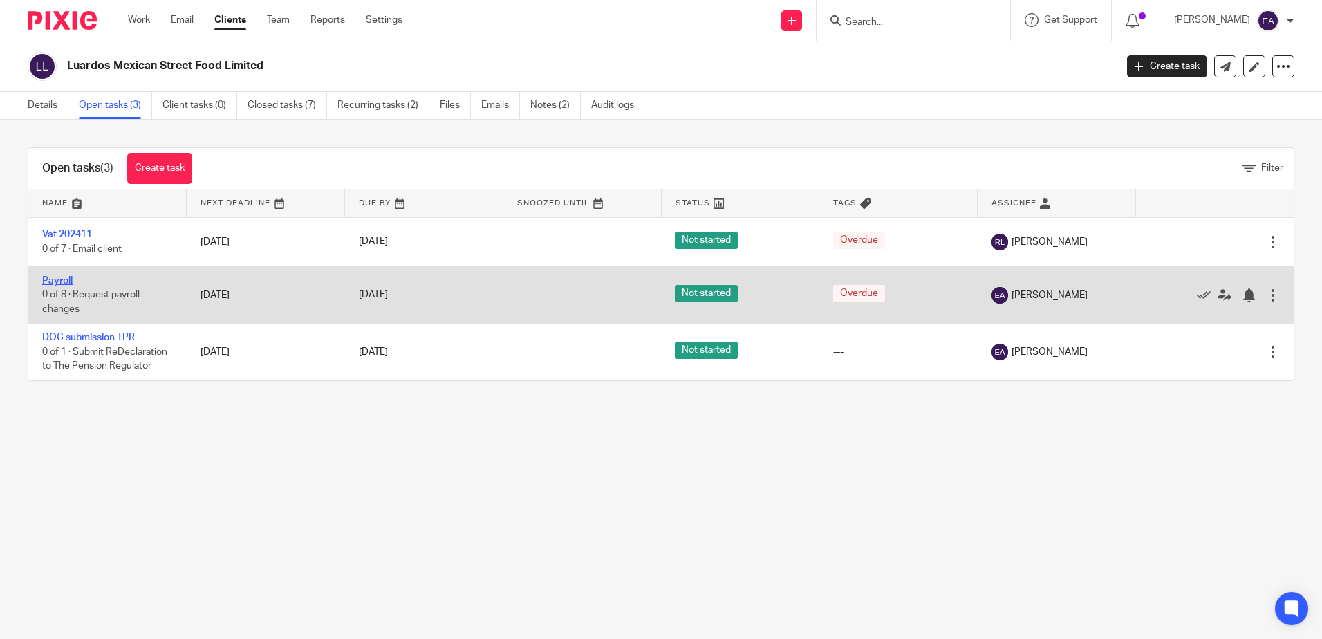
click at [61, 276] on link "Payroll" at bounding box center [57, 281] width 30 height 10
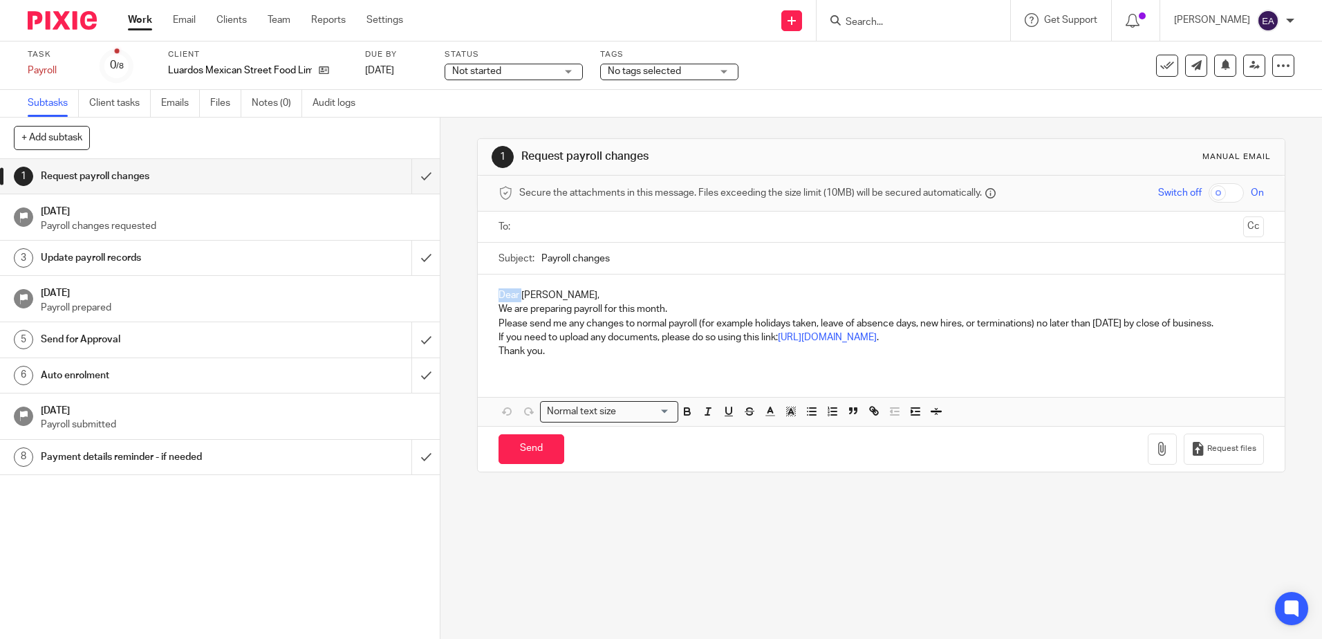
drag, startPoint x: 517, startPoint y: 297, endPoint x: 489, endPoint y: 299, distance: 27.7
click at [489, 299] on div "Dear Simon, We are preparing payroll for this month. Please send me any changes…" at bounding box center [881, 321] width 806 height 94
drag, startPoint x: 1235, startPoint y: 320, endPoint x: 534, endPoint y: 290, distance: 700.8
click at [534, 290] on div "Hi Simon, We are preparing payroll for this month. Please send me any changes t…" at bounding box center [881, 321] width 806 height 94
click at [644, 283] on div "Hi Simon, We are preparing payroll for this month. Please send me any changes t…" at bounding box center [881, 321] width 806 height 94
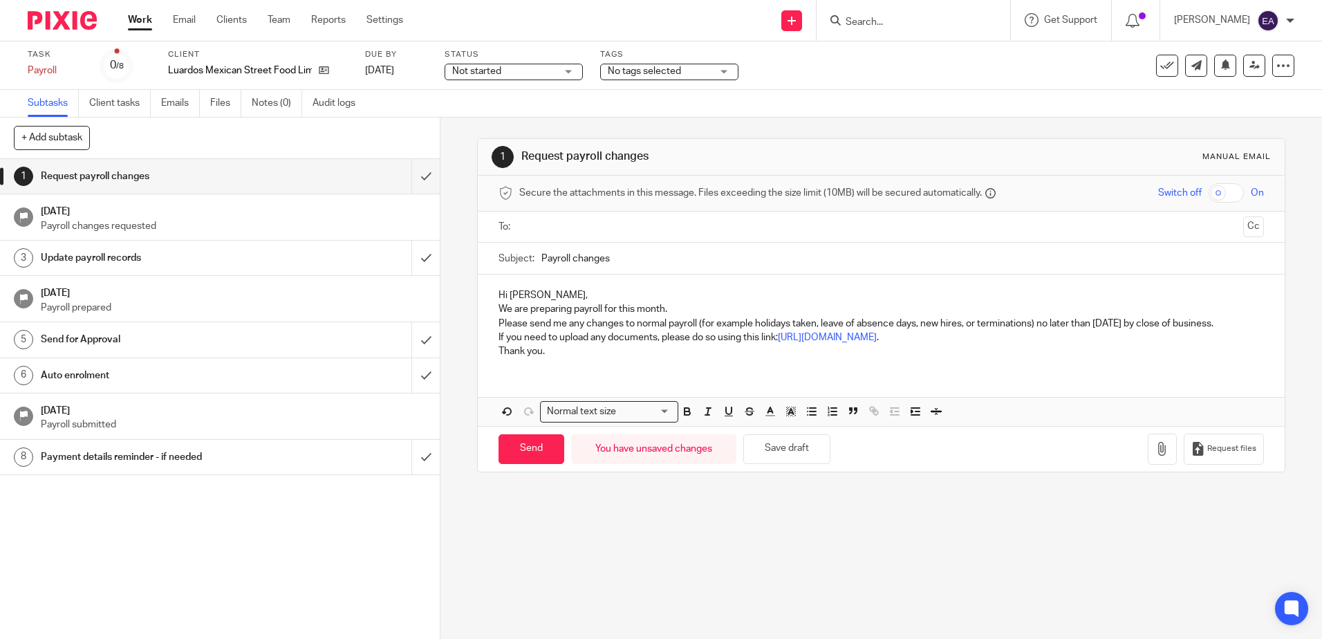
click at [547, 295] on p "Hi Simon," at bounding box center [880, 295] width 764 height 14
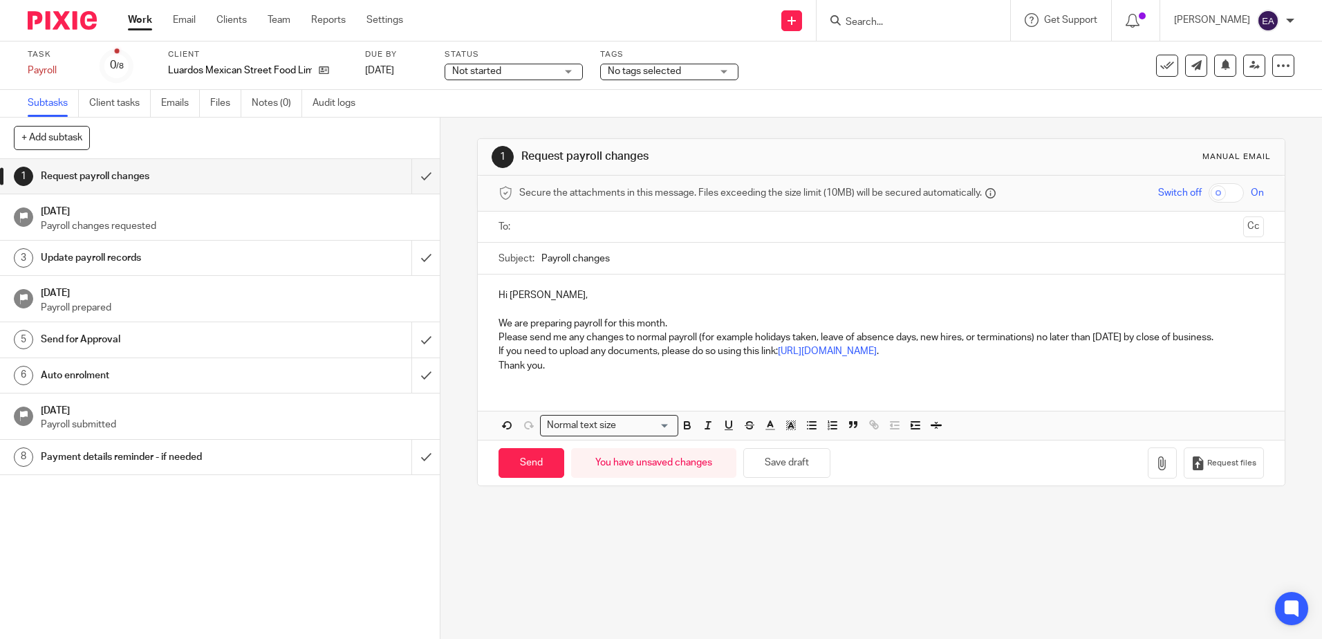
click at [682, 320] on p "We are preparing payroll for this month." at bounding box center [880, 324] width 764 height 14
drag, startPoint x: 1239, startPoint y: 342, endPoint x: 457, endPoint y: 313, distance: 783.0
click at [457, 313] on div "1 Request payroll changes Manual email Secure the attachments in this message. …" at bounding box center [880, 378] width 881 height 521
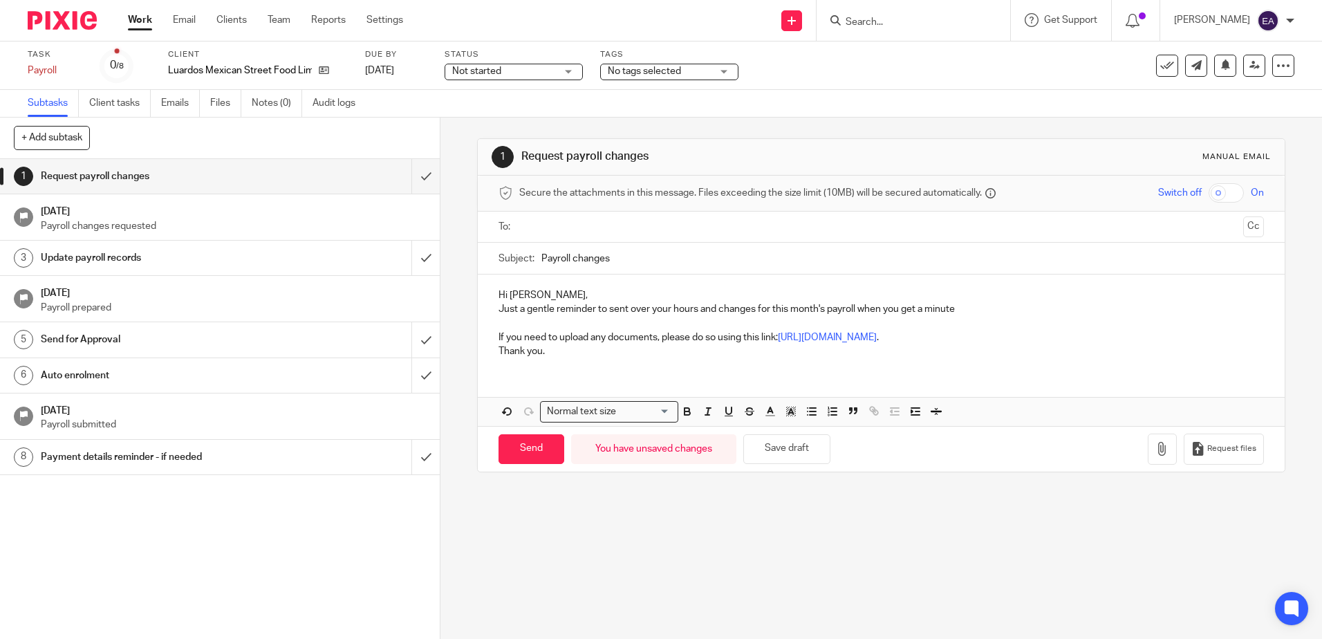
click at [559, 291] on p "Hi [PERSON_NAME]," at bounding box center [880, 295] width 764 height 14
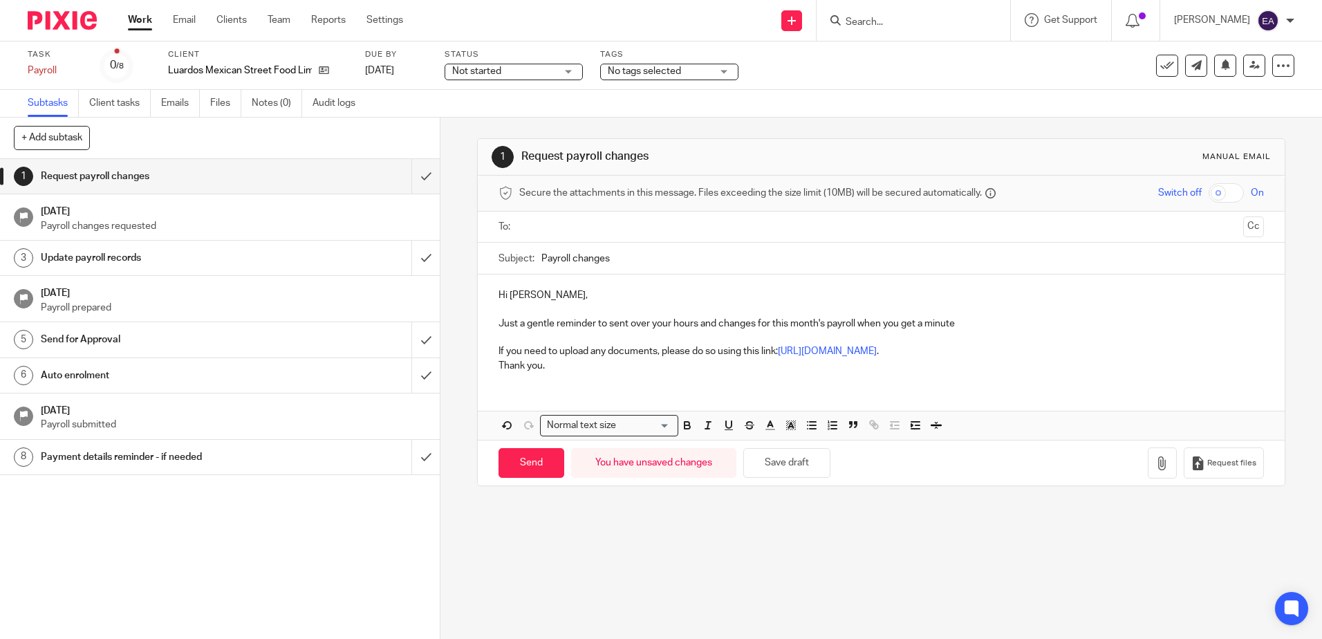
click at [541, 259] on input "Payroll changes" at bounding box center [902, 258] width 722 height 31
click at [543, 231] on input "text" at bounding box center [880, 227] width 713 height 16
click at [326, 69] on icon at bounding box center [324, 70] width 10 height 10
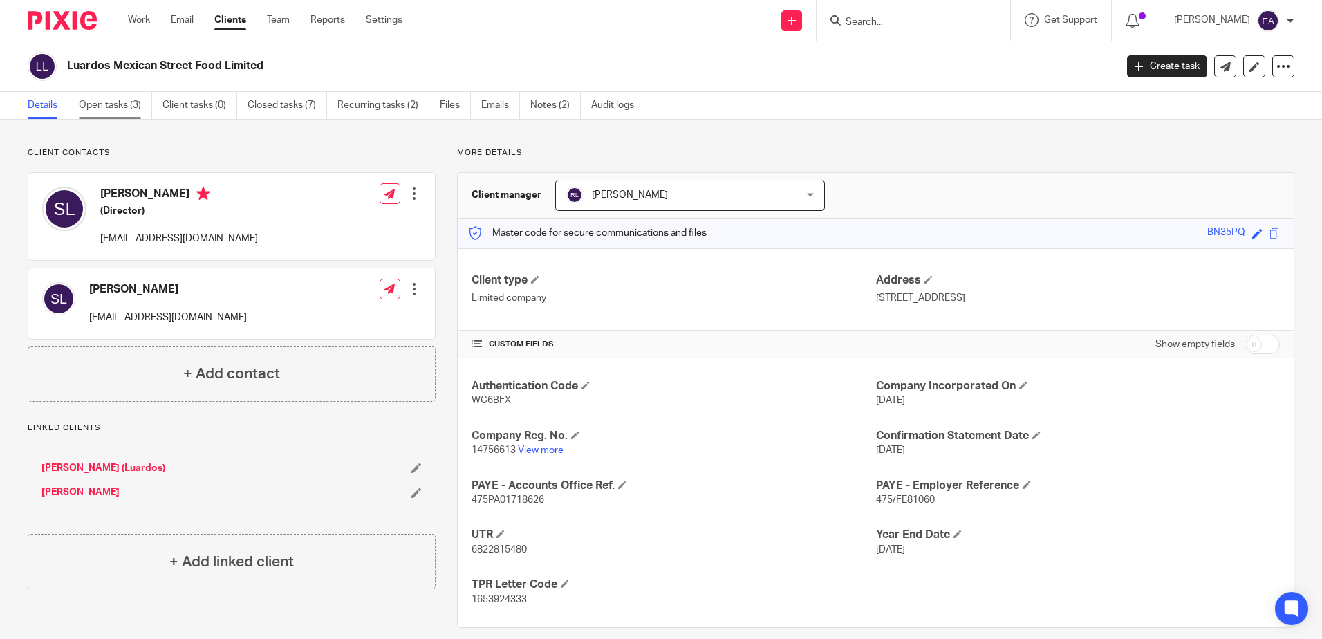
click at [115, 102] on link "Open tasks (3)" at bounding box center [115, 105] width 73 height 27
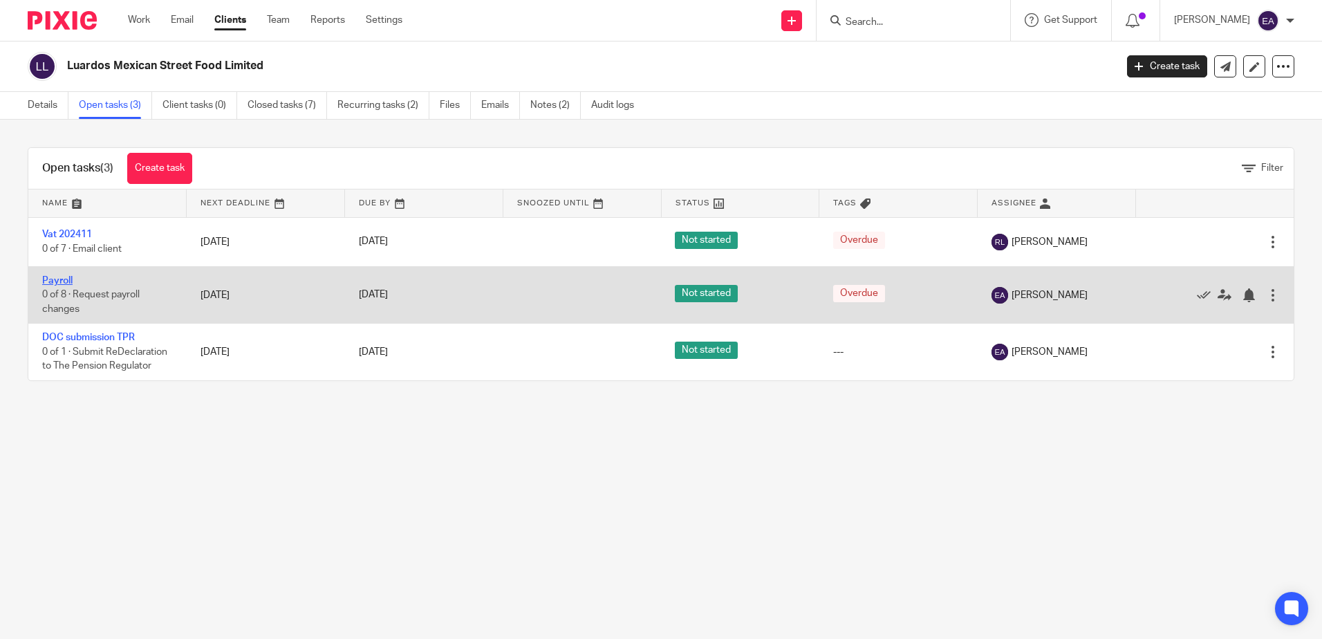
click at [55, 278] on link "Payroll" at bounding box center [57, 281] width 30 height 10
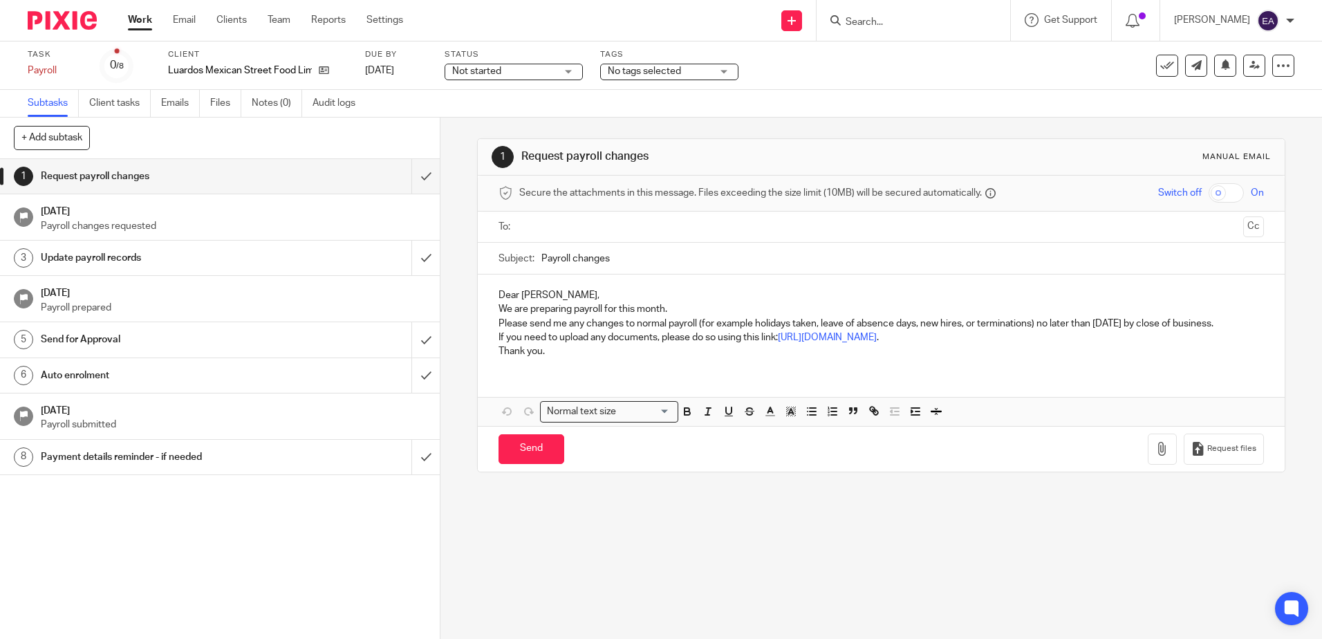
drag, startPoint x: 1239, startPoint y: 323, endPoint x: 495, endPoint y: 315, distance: 743.8
click at [495, 315] on div "Dear [PERSON_NAME], We are preparing payroll for this month. Please send me any…" at bounding box center [881, 321] width 806 height 94
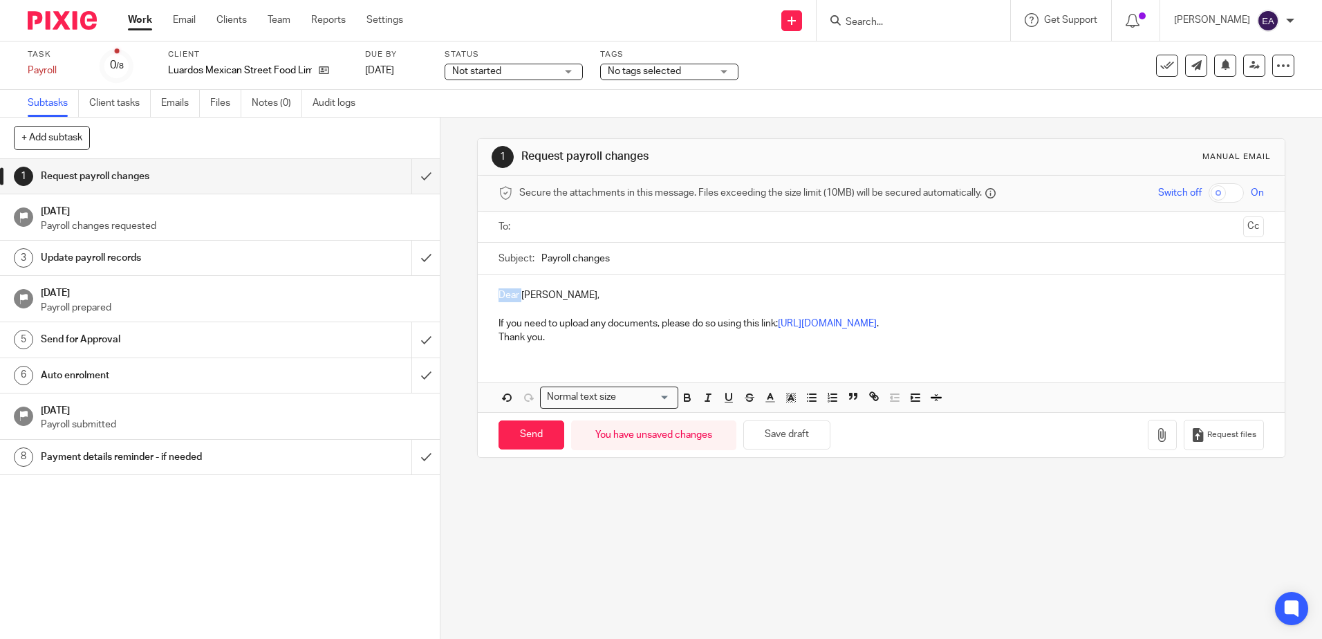
drag, startPoint x: 517, startPoint y: 295, endPoint x: 485, endPoint y: 297, distance: 31.9
click at [485, 297] on div "Dear [PERSON_NAME], If you need to upload any documents, please do so using thi…" at bounding box center [881, 314] width 806 height 80
click at [554, 299] on p "Hi [PERSON_NAME]," at bounding box center [880, 295] width 764 height 14
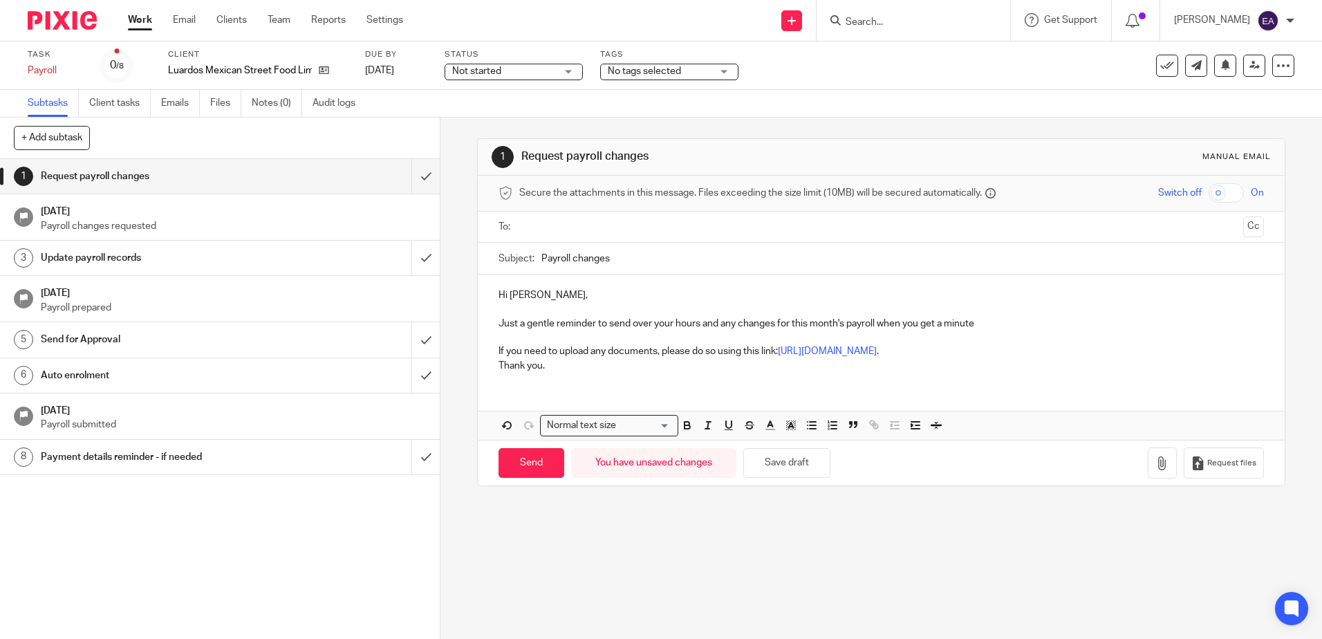
click at [556, 221] on input "text" at bounding box center [880, 227] width 713 height 16
click at [536, 462] on input "Send" at bounding box center [531, 466] width 66 height 30
type input "Sent"
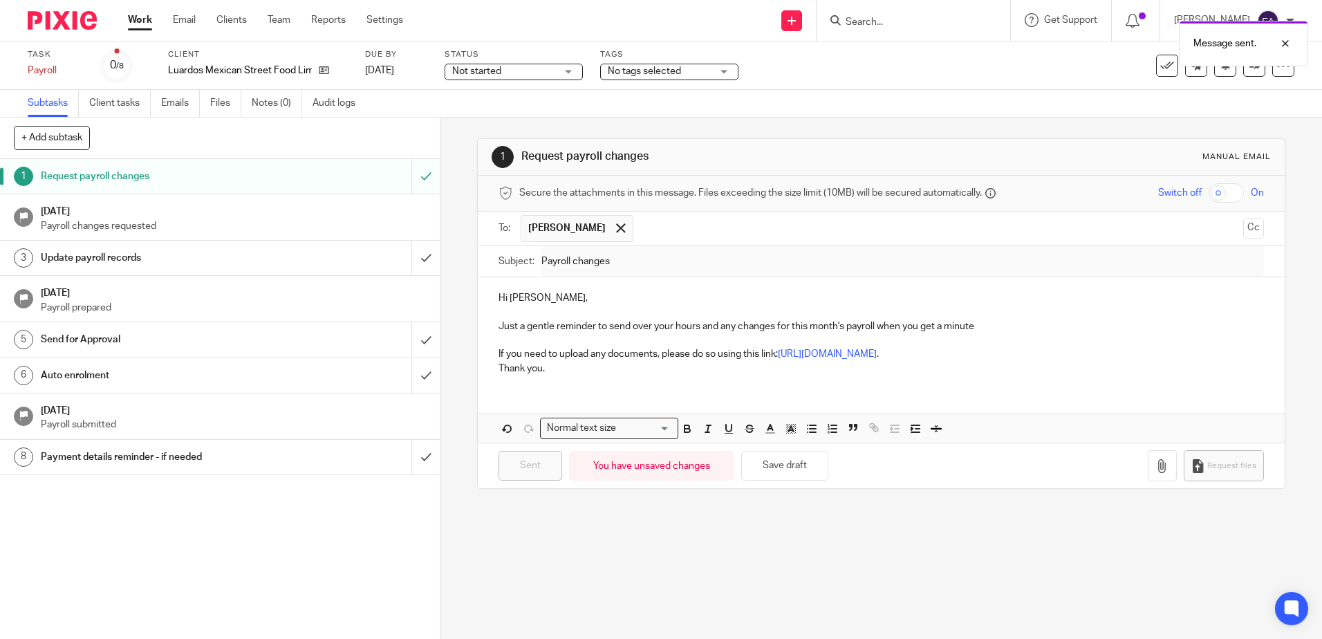
click at [565, 73] on div "Not started Not started" at bounding box center [513, 72] width 138 height 17
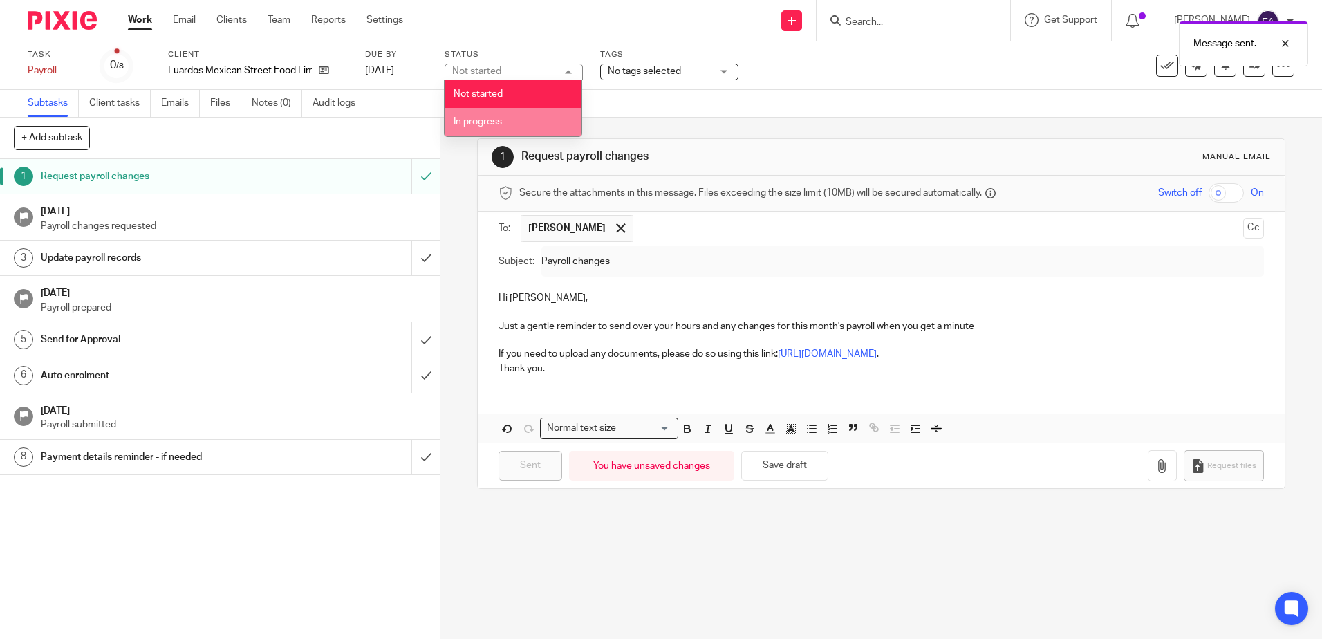
click at [533, 124] on li "In progress" at bounding box center [512, 122] width 137 height 28
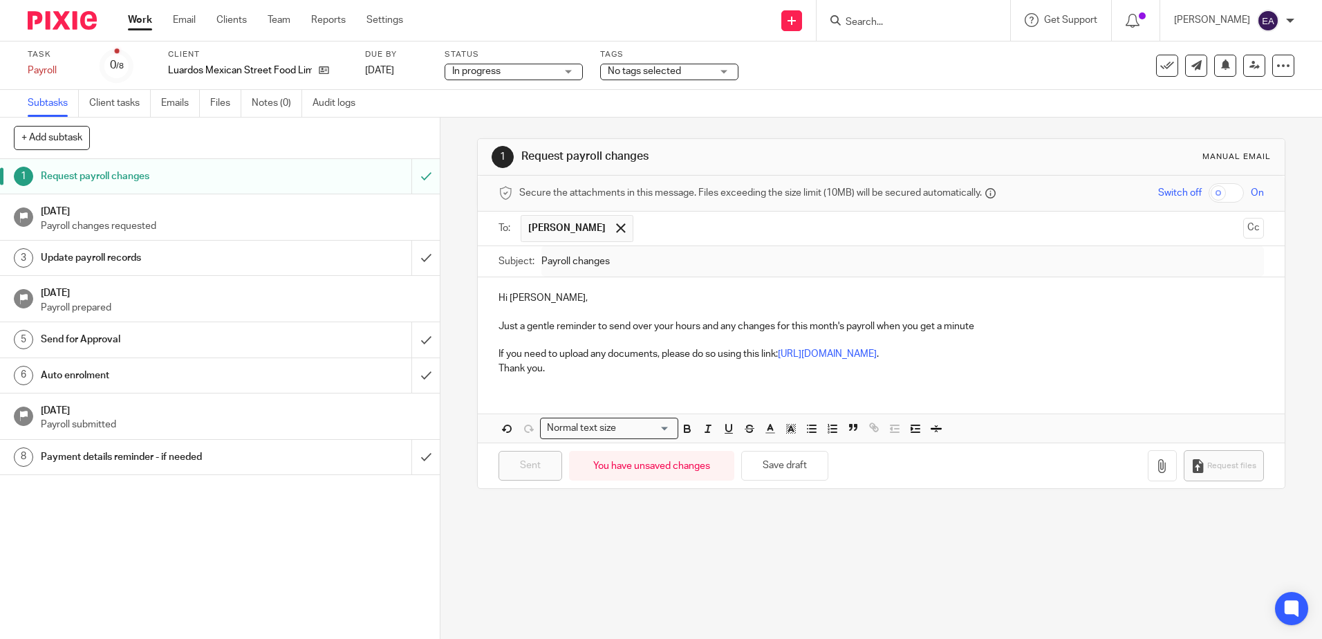
click at [715, 71] on div "No tags selected" at bounding box center [669, 72] width 138 height 17
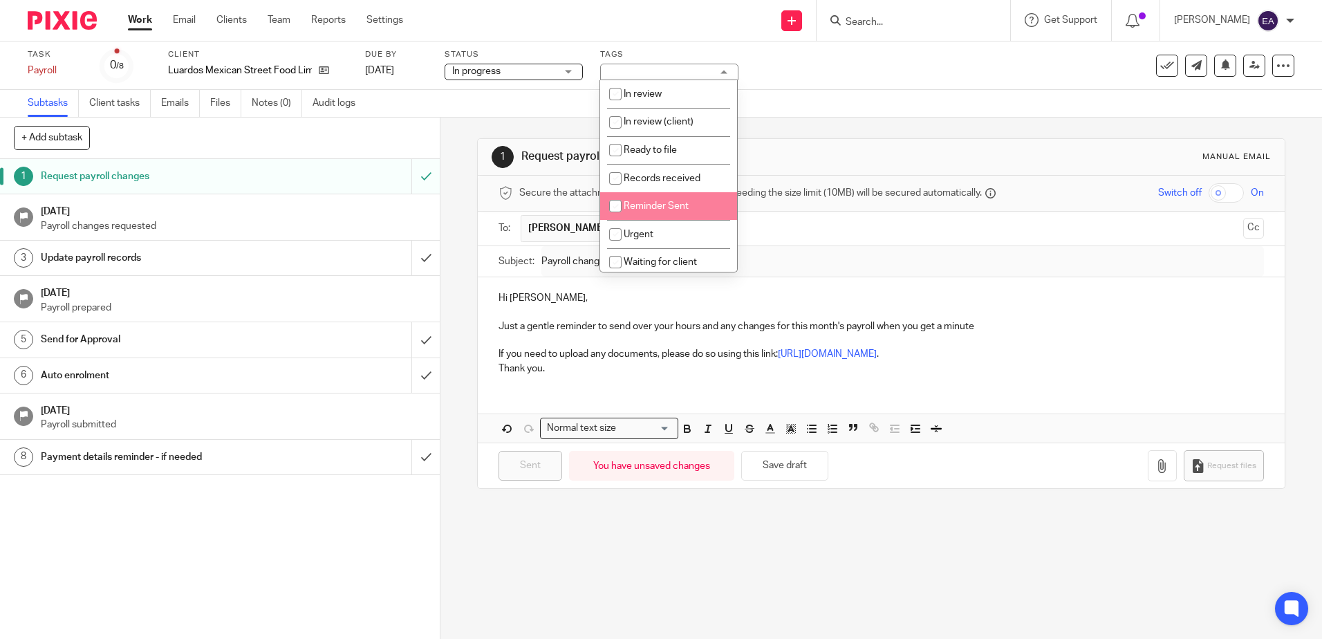
click at [675, 206] on span "Reminder Sent" at bounding box center [655, 206] width 65 height 10
checkbox input "true"
click at [512, 585] on div "1 Request payroll changes Manual email Secure the attachments in this message. …" at bounding box center [880, 378] width 881 height 521
